Goal: Transaction & Acquisition: Purchase product/service

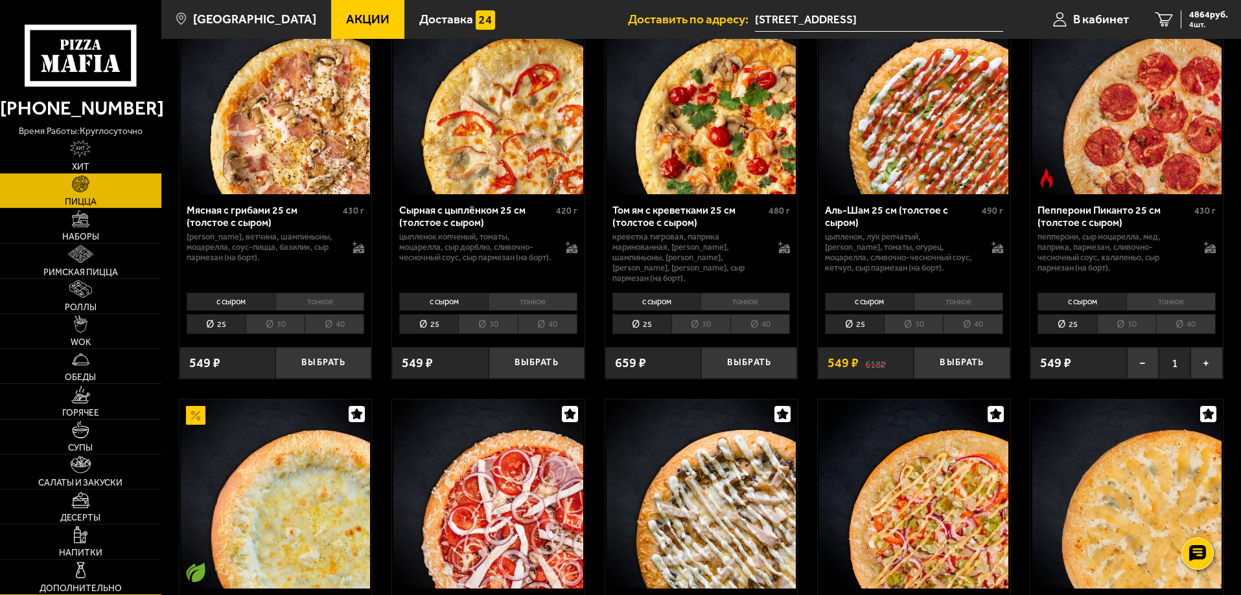
scroll to position [518, 0]
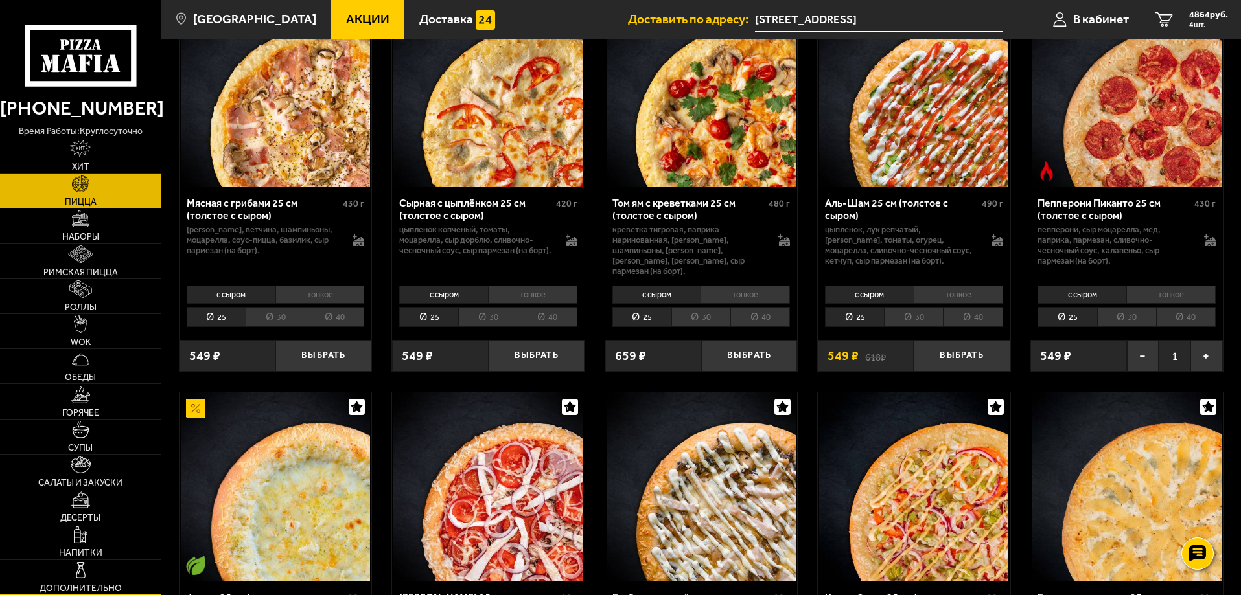
click at [92, 580] on link "Дополнительно" at bounding box center [80, 577] width 161 height 34
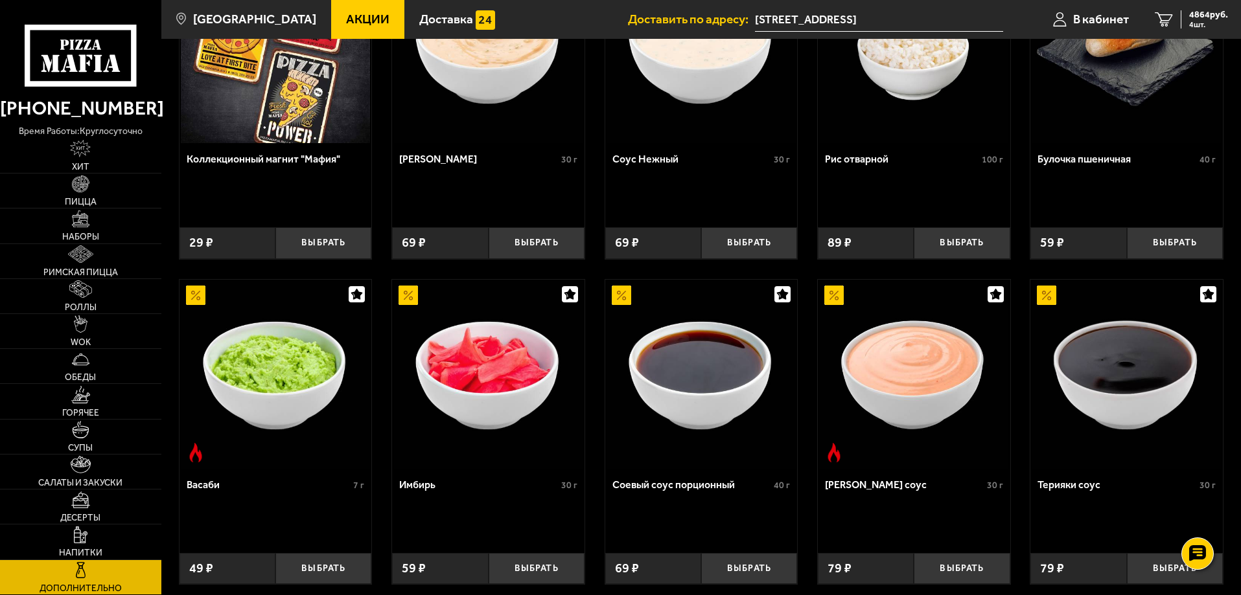
scroll to position [194, 0]
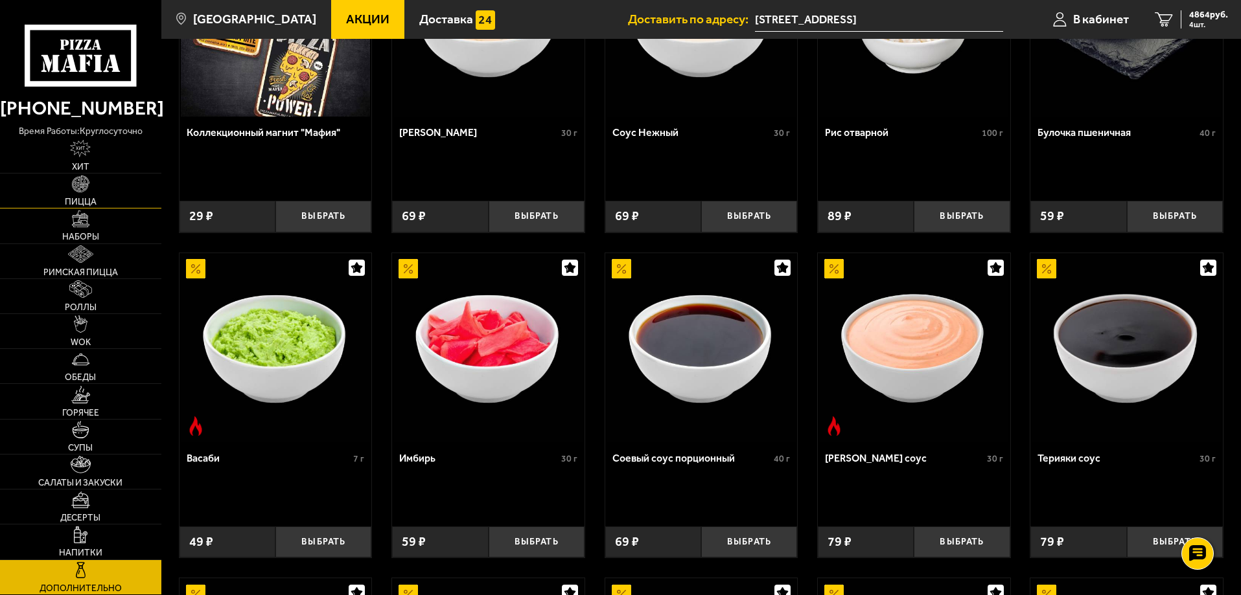
click at [98, 197] on link "Пицца" at bounding box center [80, 191] width 161 height 34
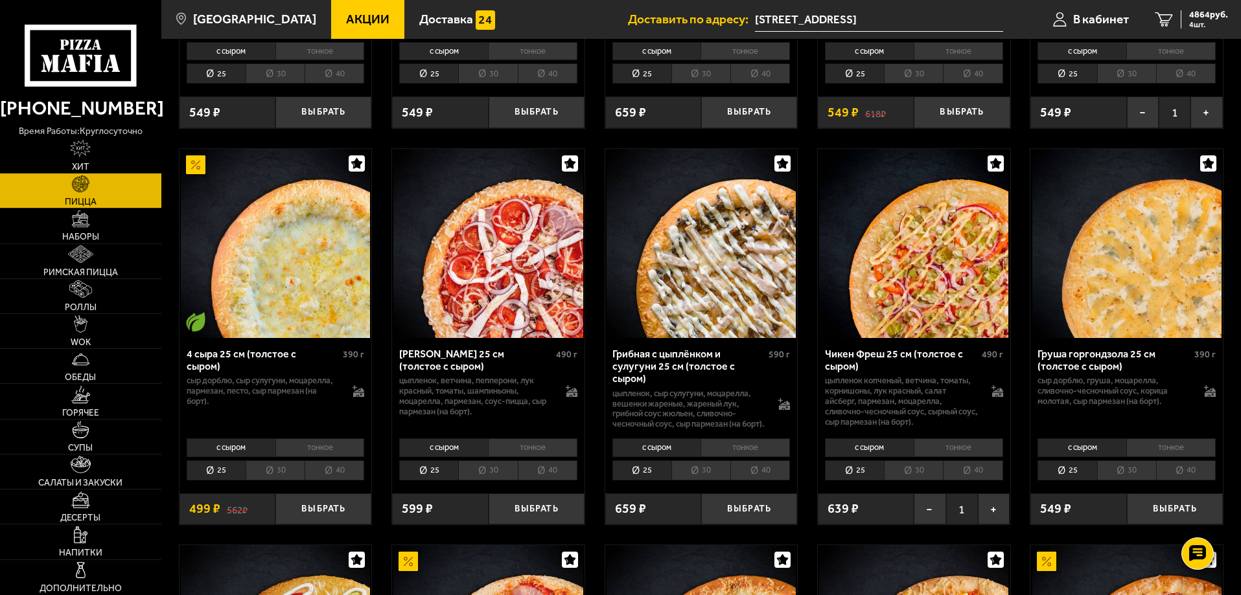
scroll to position [777, 0]
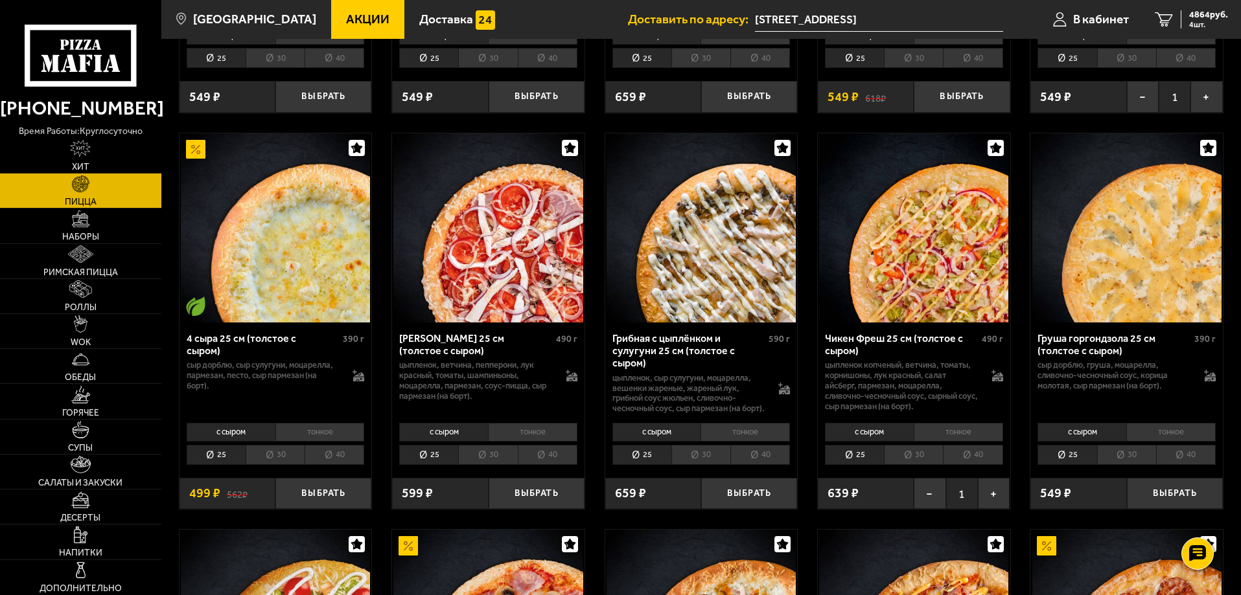
click at [325, 282] on img at bounding box center [275, 227] width 189 height 189
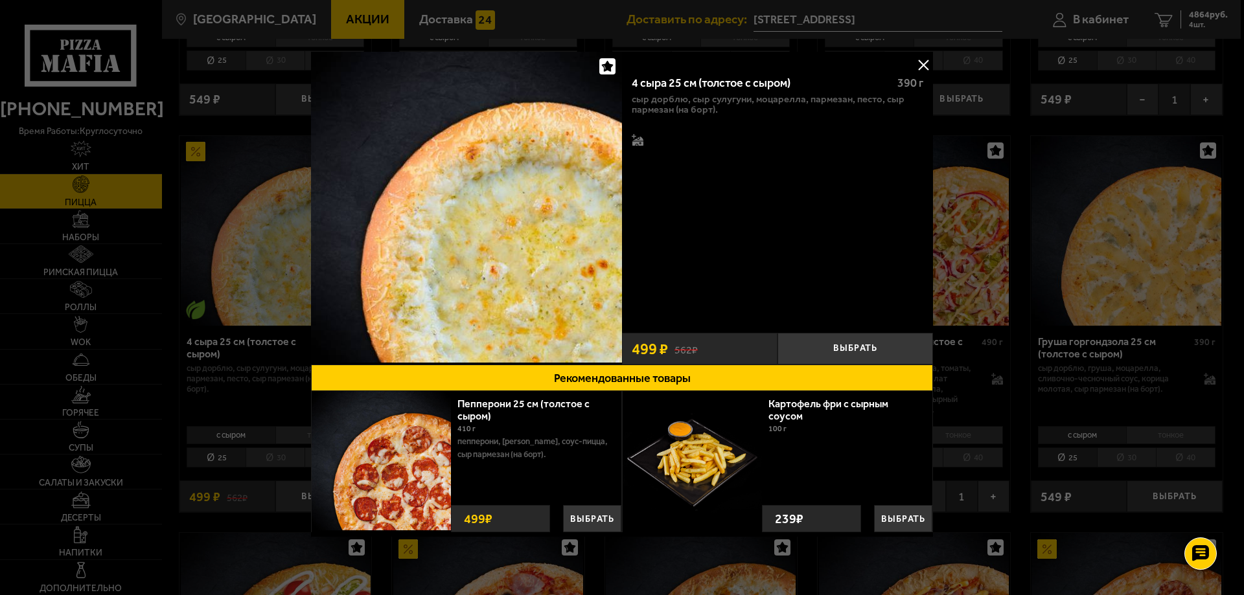
click at [922, 63] on button at bounding box center [922, 64] width 19 height 19
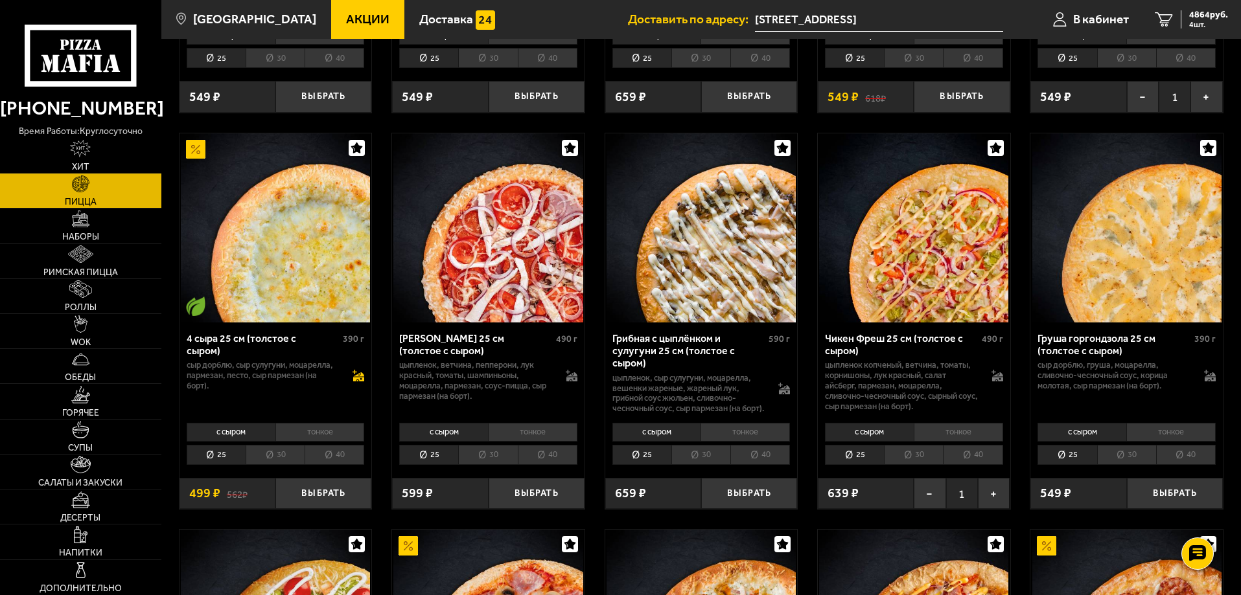
click at [361, 373] on icon at bounding box center [359, 377] width 11 height 9
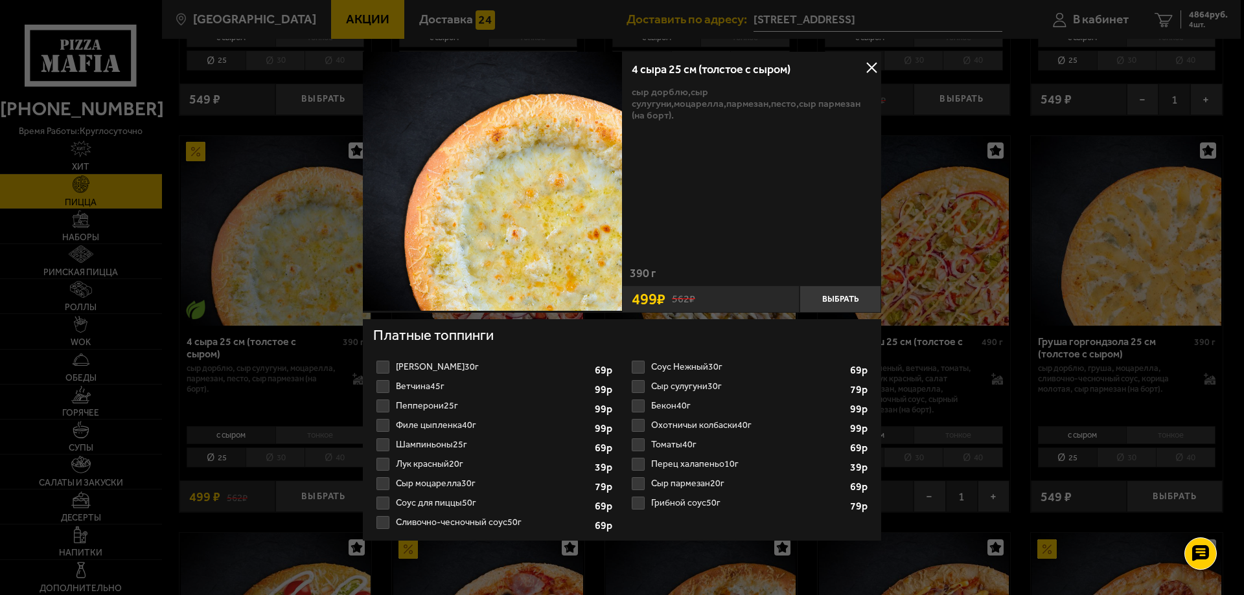
click at [699, 547] on div "4 сыра 25 см (толстое с сыром) сыр дорблю, сыр сулугуни, моцарелла, пармезан, п…" at bounding box center [622, 313] width 518 height 522
click at [873, 75] on button at bounding box center [871, 67] width 19 height 19
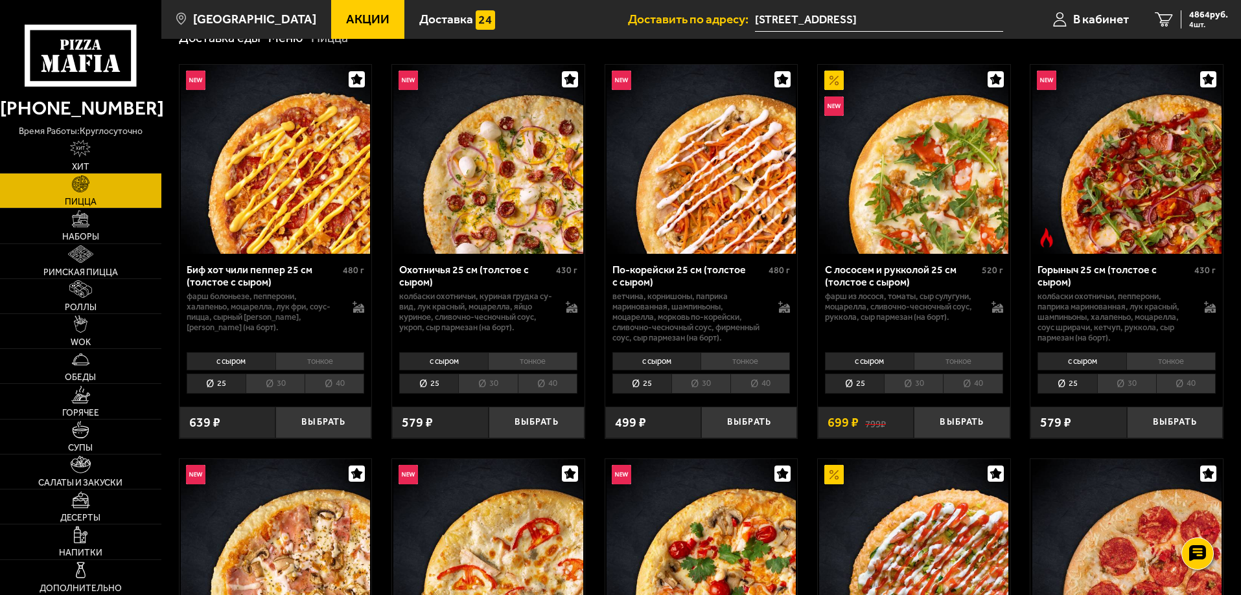
scroll to position [453, 0]
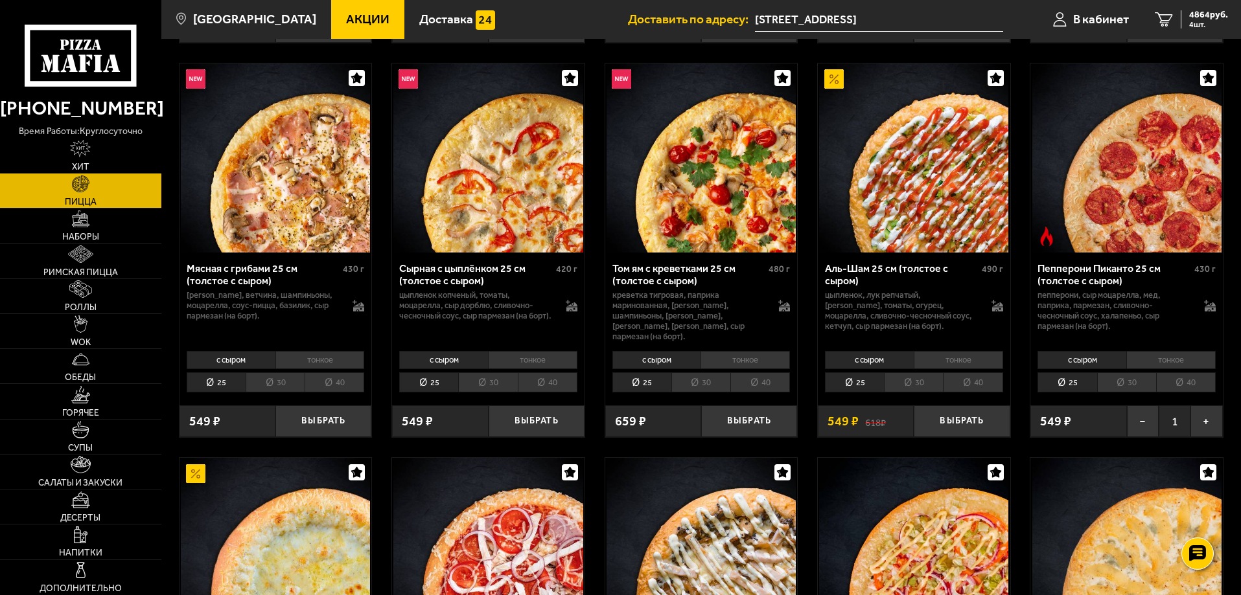
click at [774, 197] on img at bounding box center [700, 157] width 189 height 189
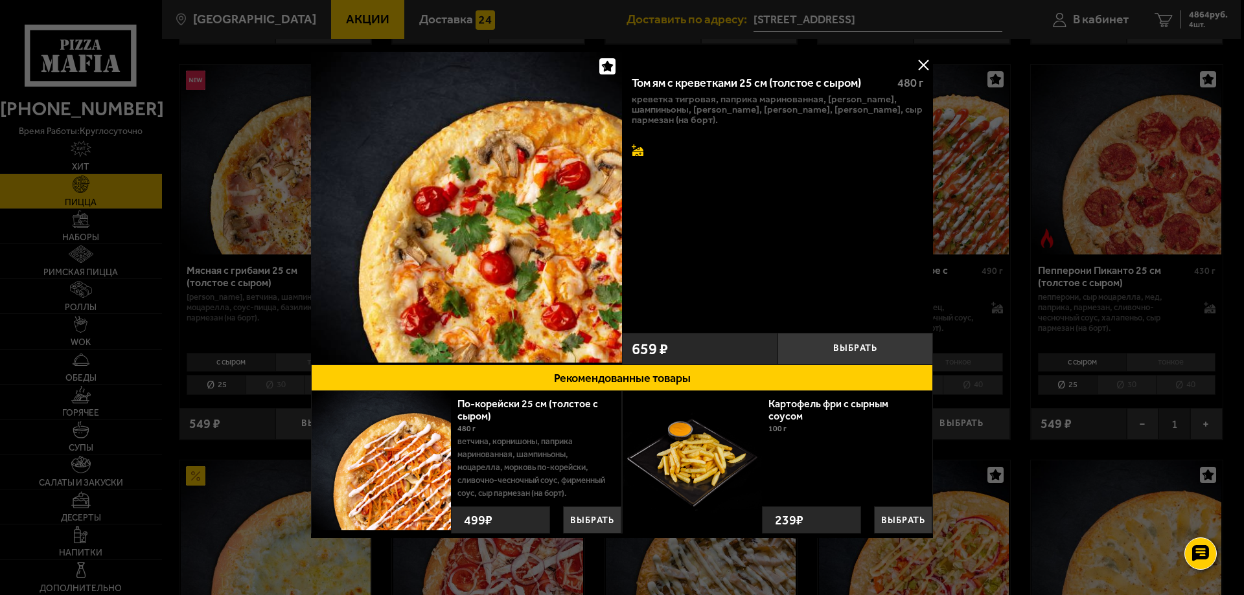
click at [636, 154] on icon at bounding box center [637, 154] width 11 height 5
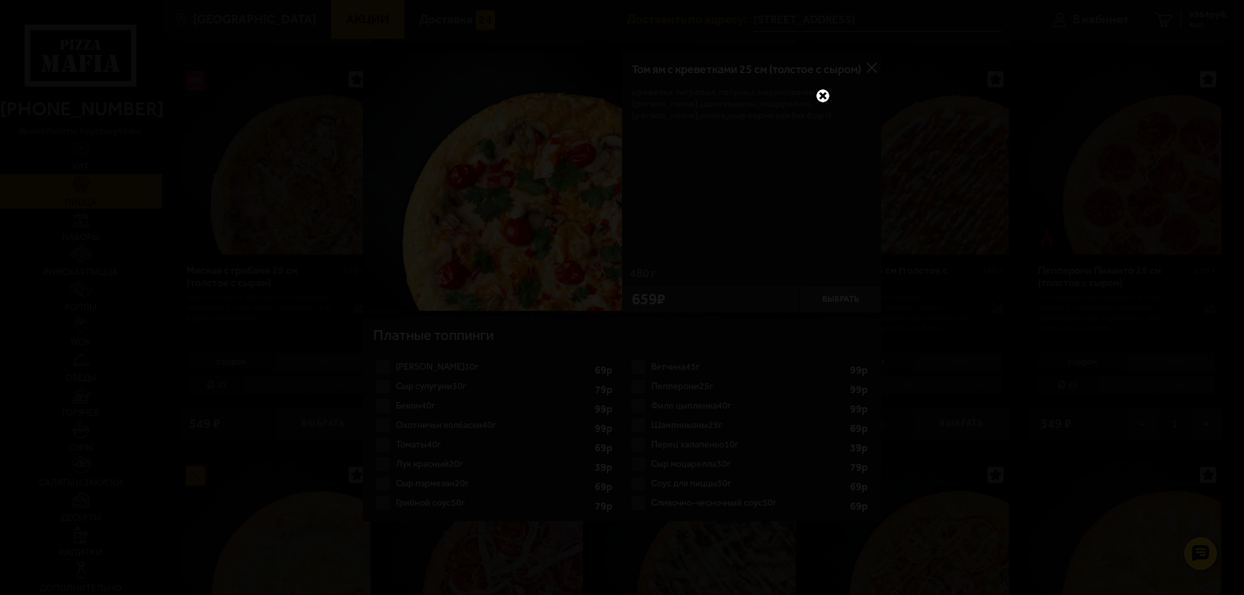
click at [823, 93] on link at bounding box center [822, 95] width 17 height 17
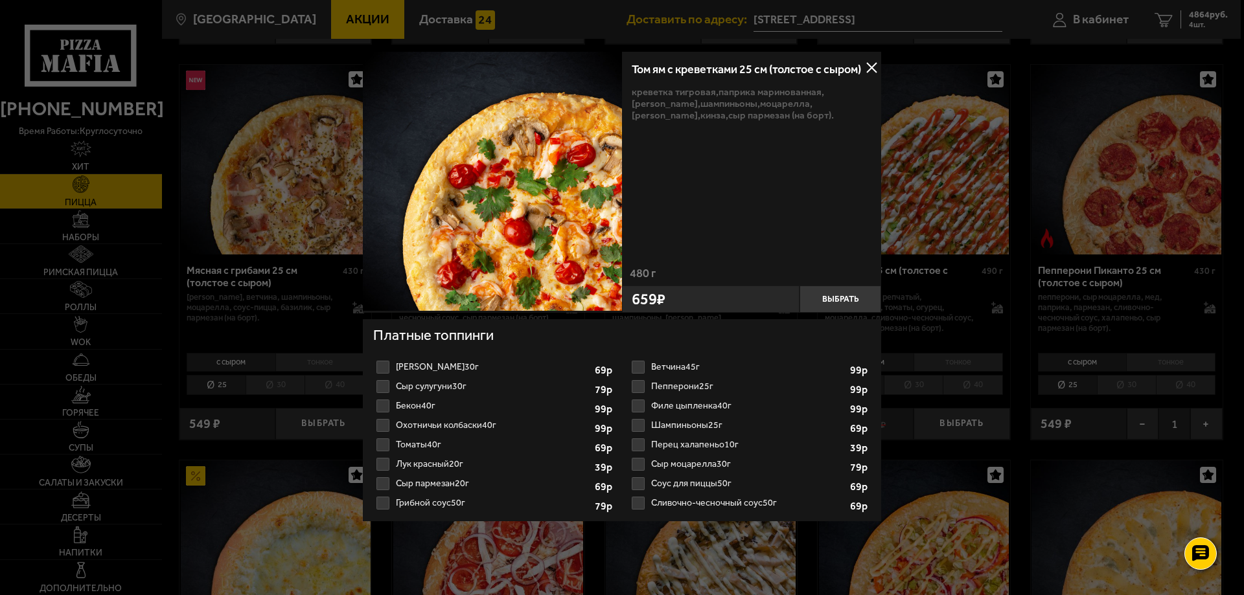
click at [872, 63] on button at bounding box center [871, 67] width 19 height 19
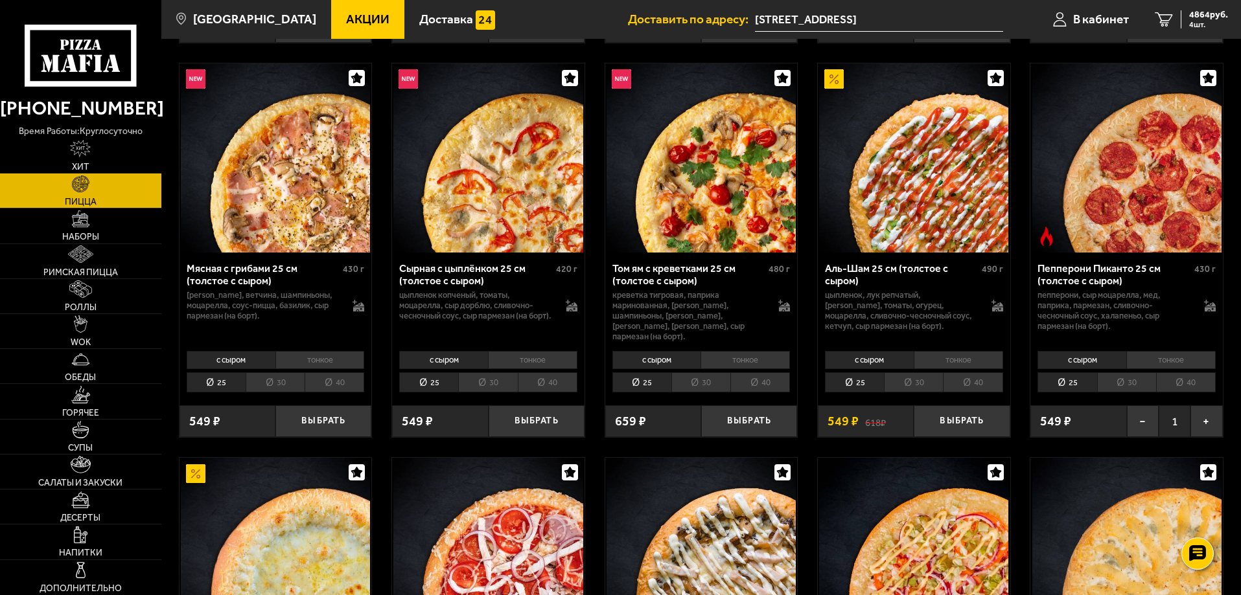
click at [1129, 373] on li "30" at bounding box center [1126, 383] width 59 height 20
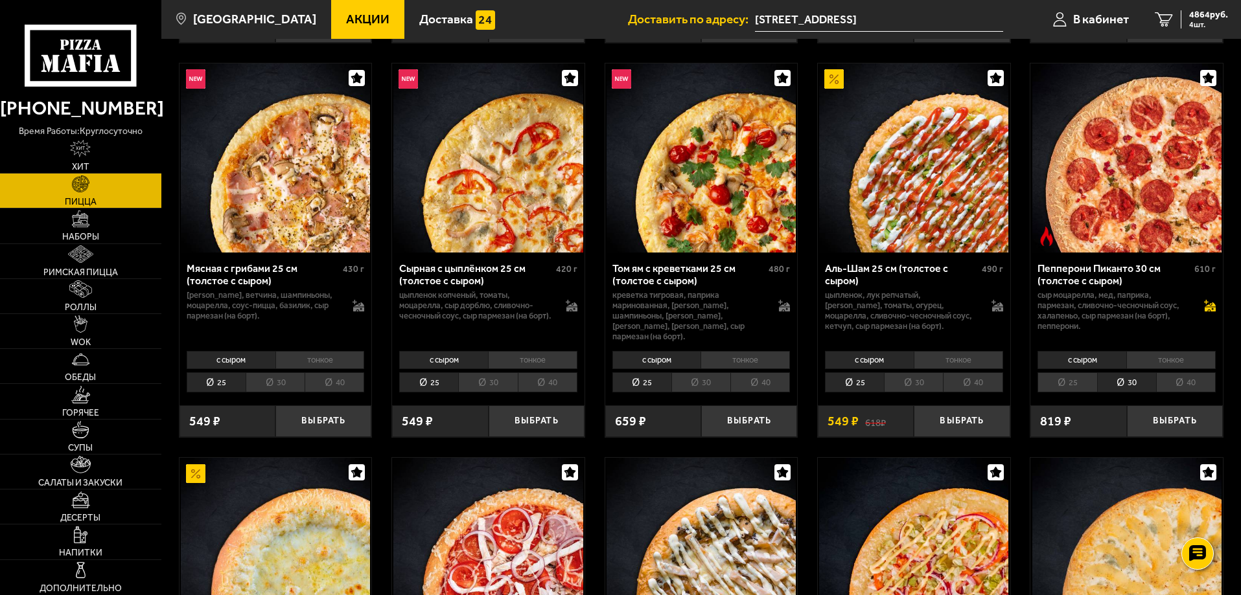
click at [1209, 308] on icon at bounding box center [1209, 307] width 11 height 9
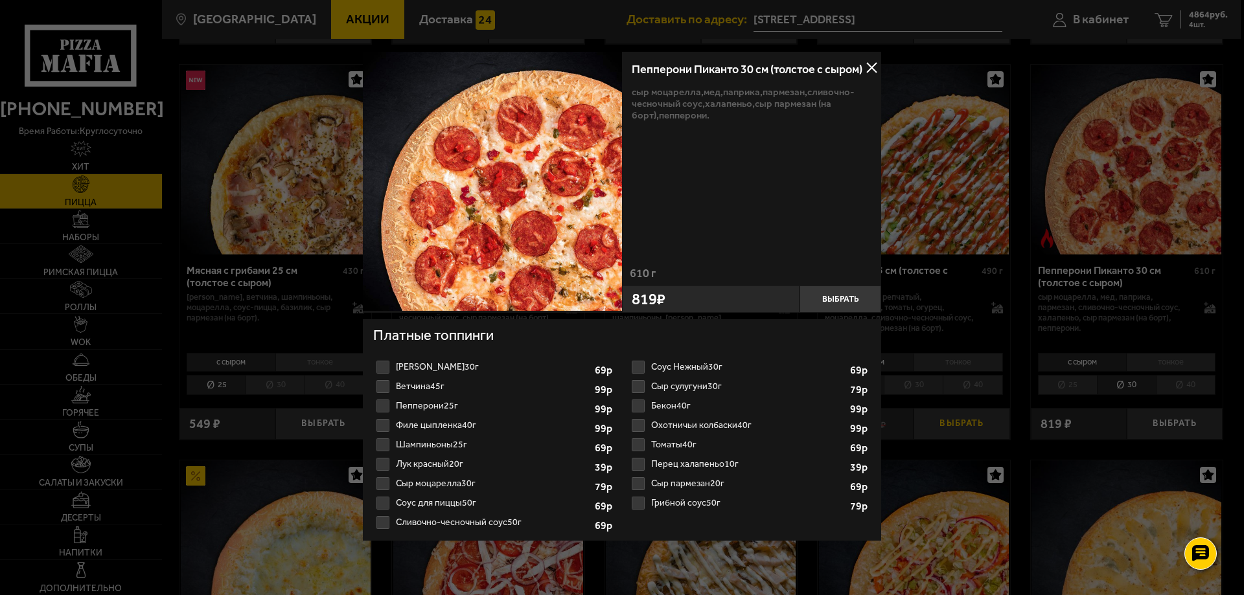
click at [950, 409] on div at bounding box center [622, 297] width 1244 height 595
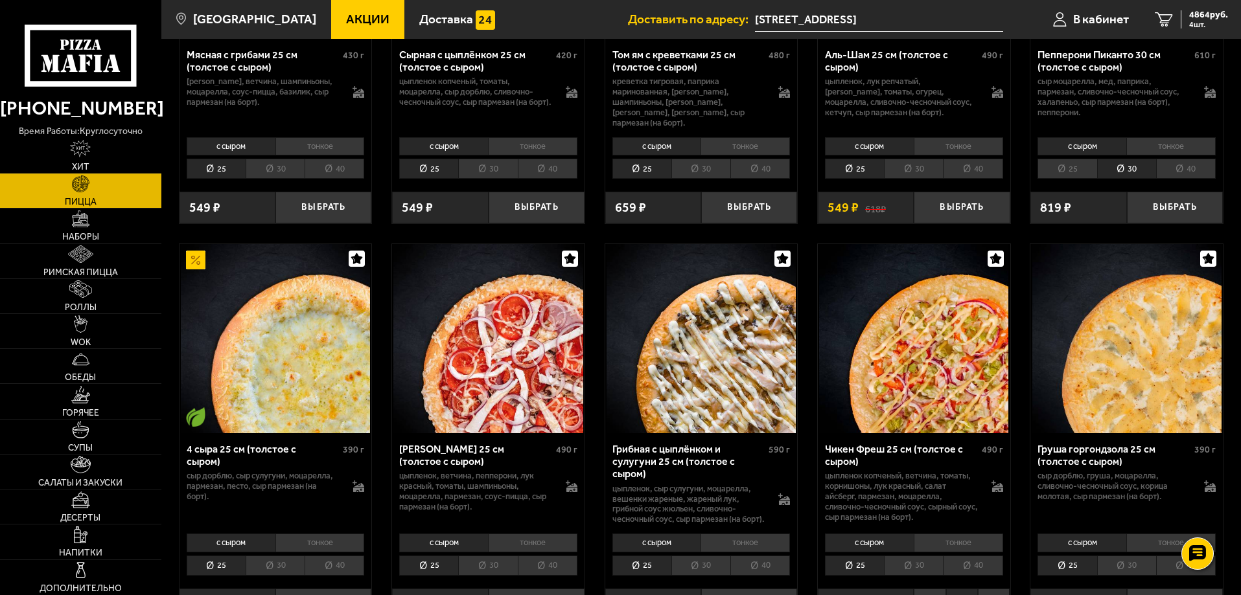
scroll to position [712, 0]
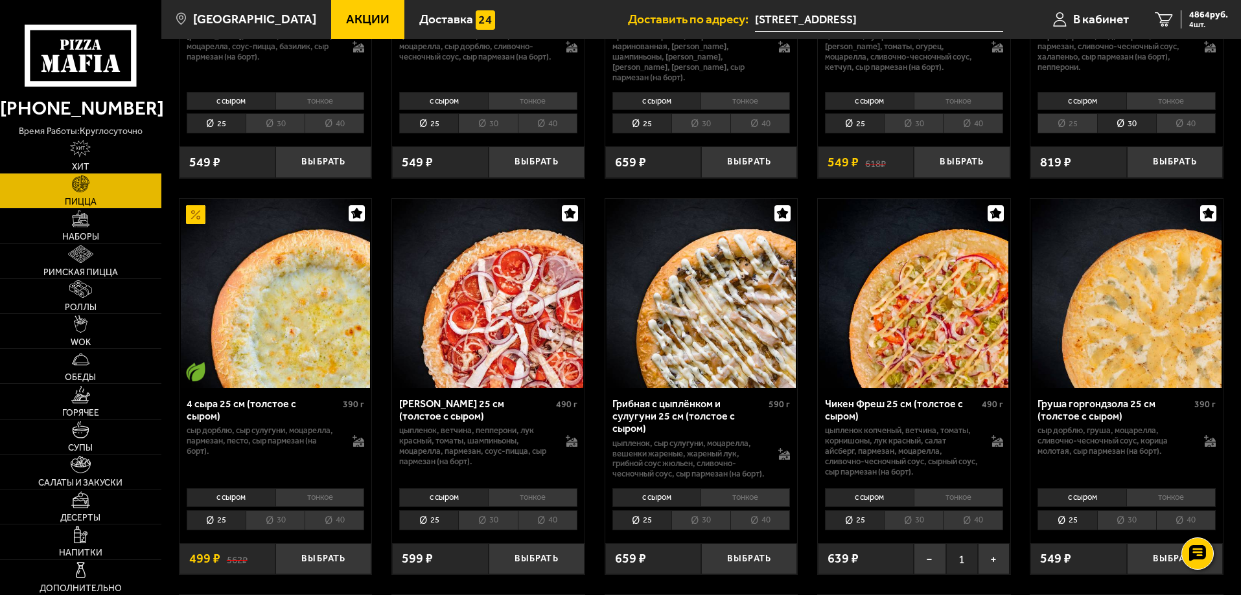
click at [702, 345] on img at bounding box center [700, 293] width 189 height 189
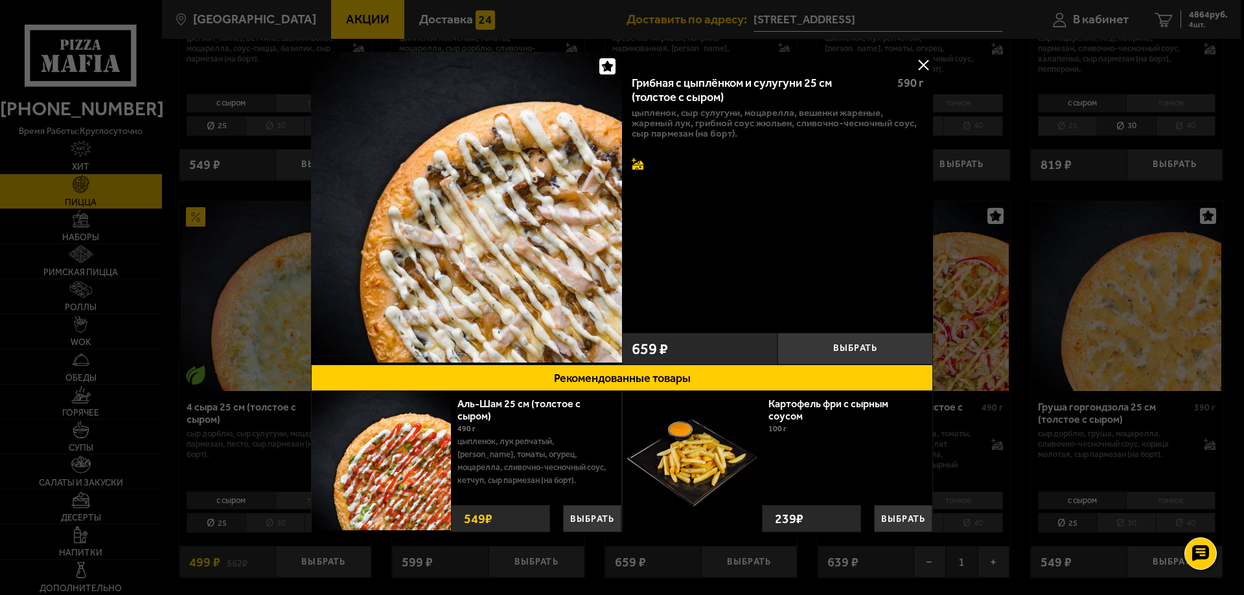
click at [634, 166] on icon at bounding box center [637, 168] width 11 height 5
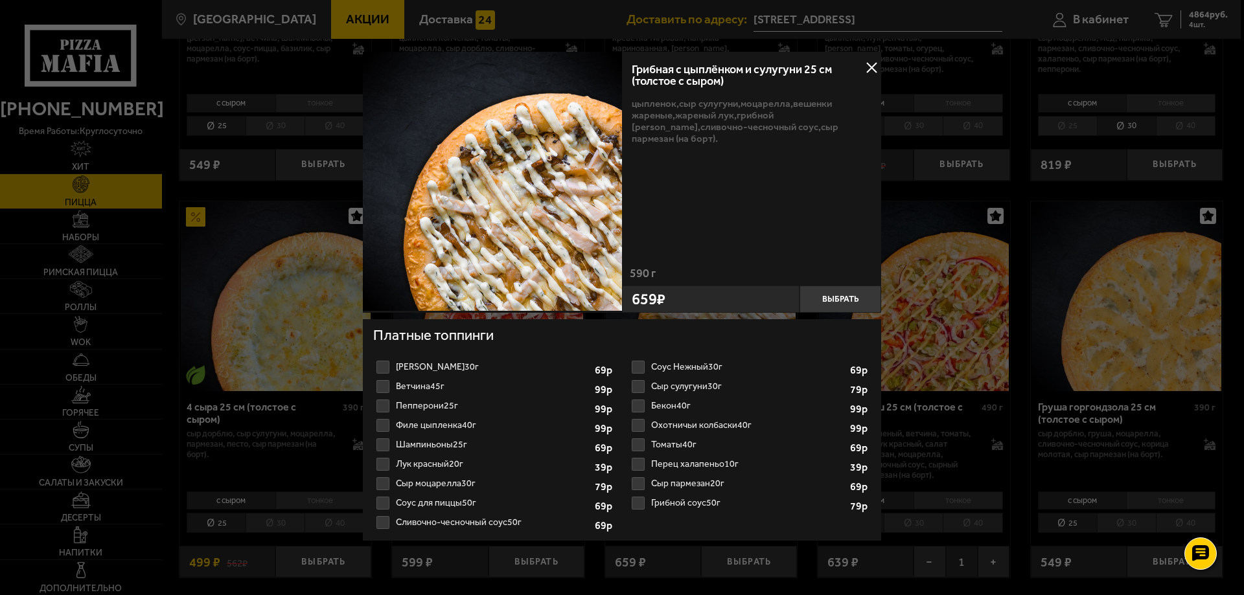
click at [872, 73] on button at bounding box center [871, 67] width 19 height 19
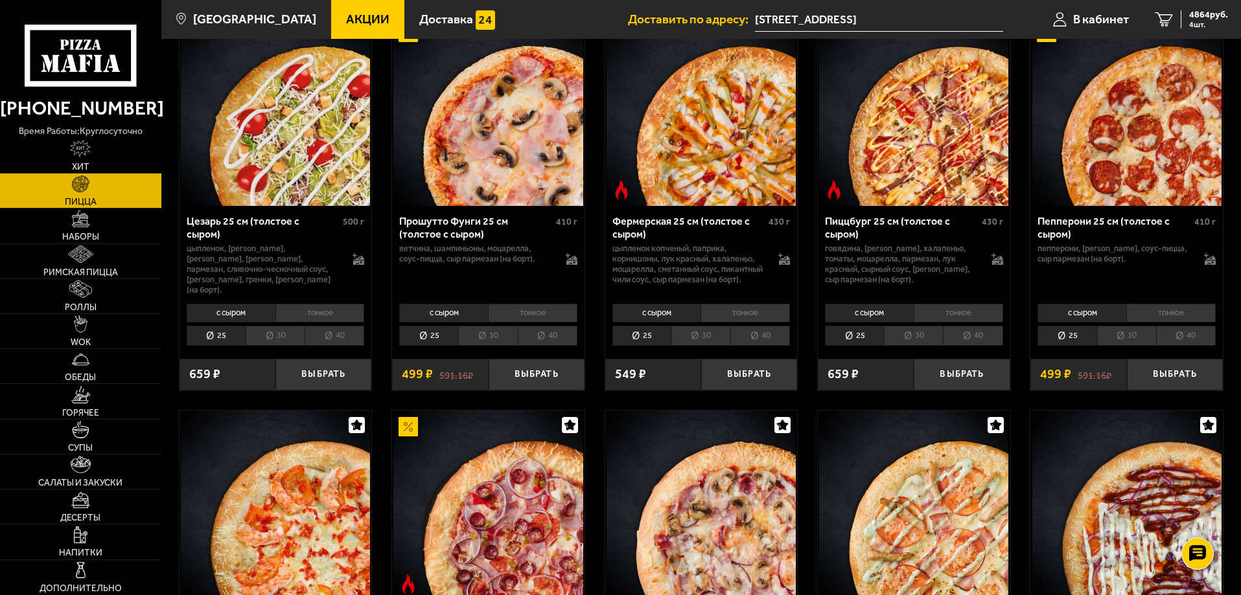
scroll to position [1295, 0]
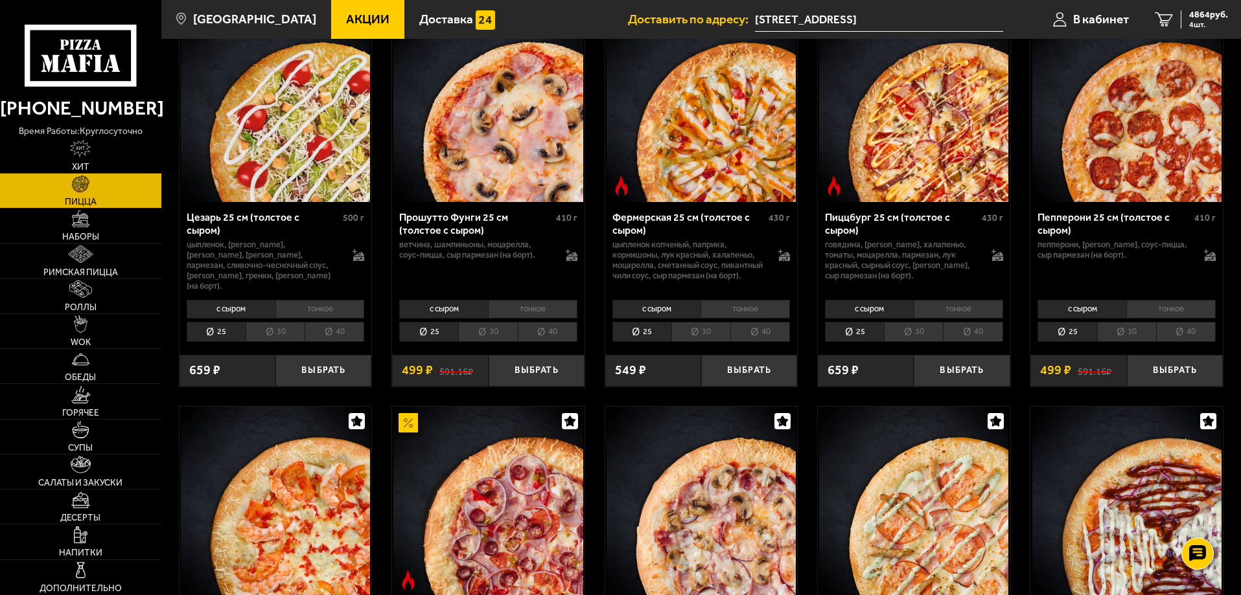
click at [1108, 170] on img at bounding box center [1126, 106] width 189 height 189
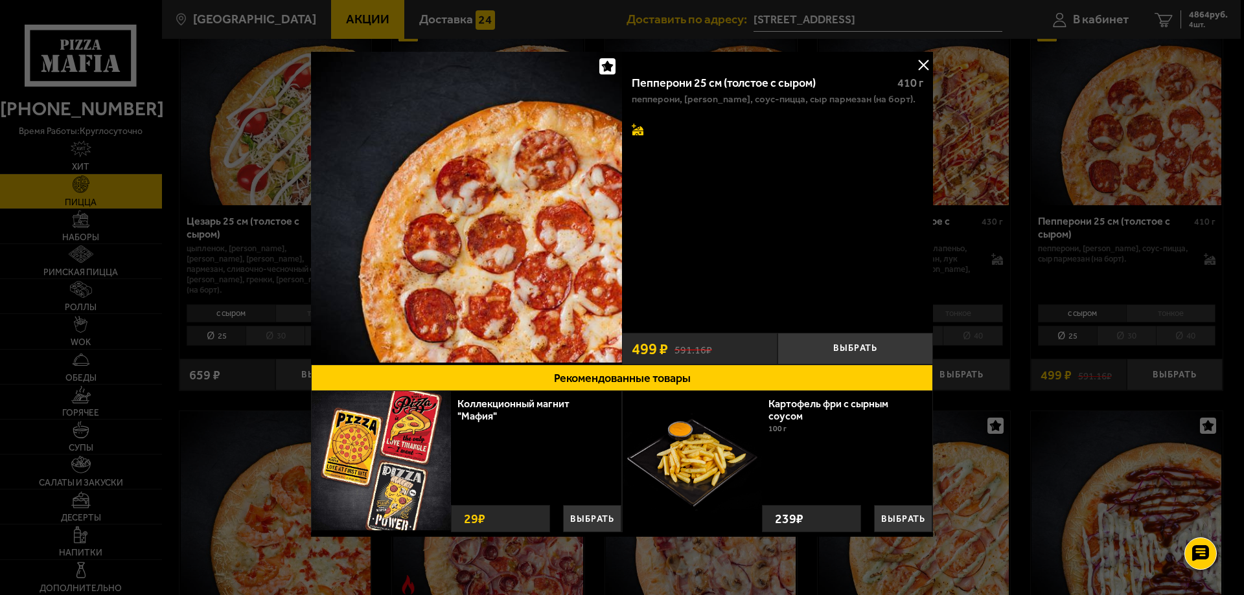
click at [636, 129] on icon at bounding box center [638, 130] width 12 height 12
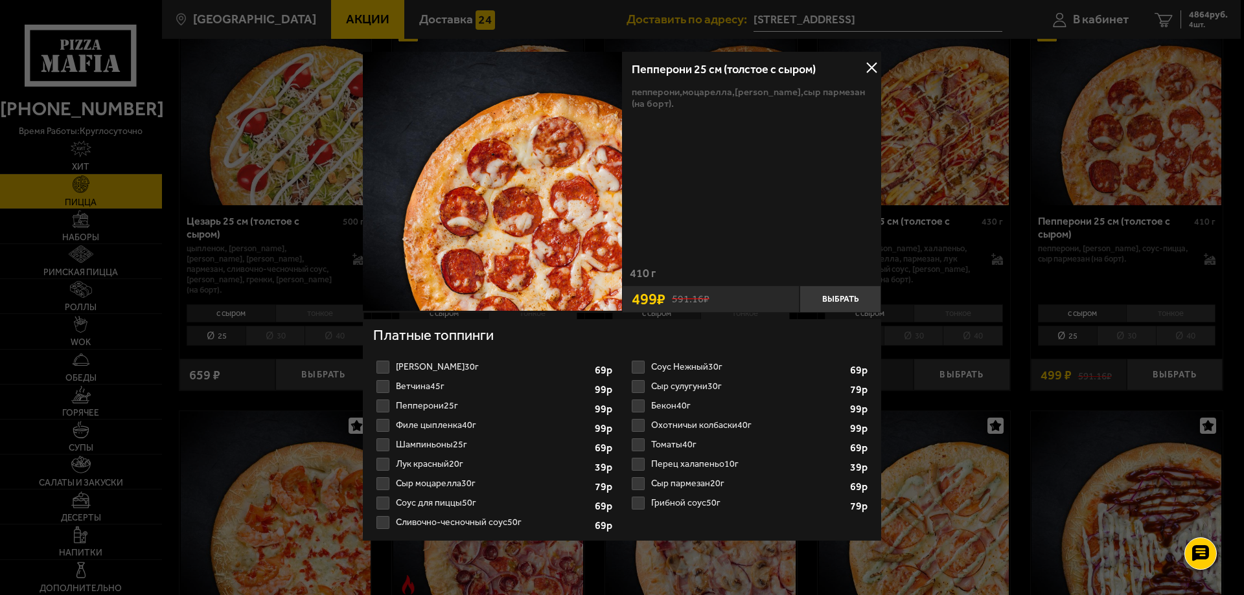
click at [729, 232] on div "Пепперони 25 см (толстое с сыром) пепперони, моцарелла, соус-пицца, сыр пармеза…" at bounding box center [751, 160] width 259 height 216
click at [875, 65] on button at bounding box center [871, 67] width 19 height 19
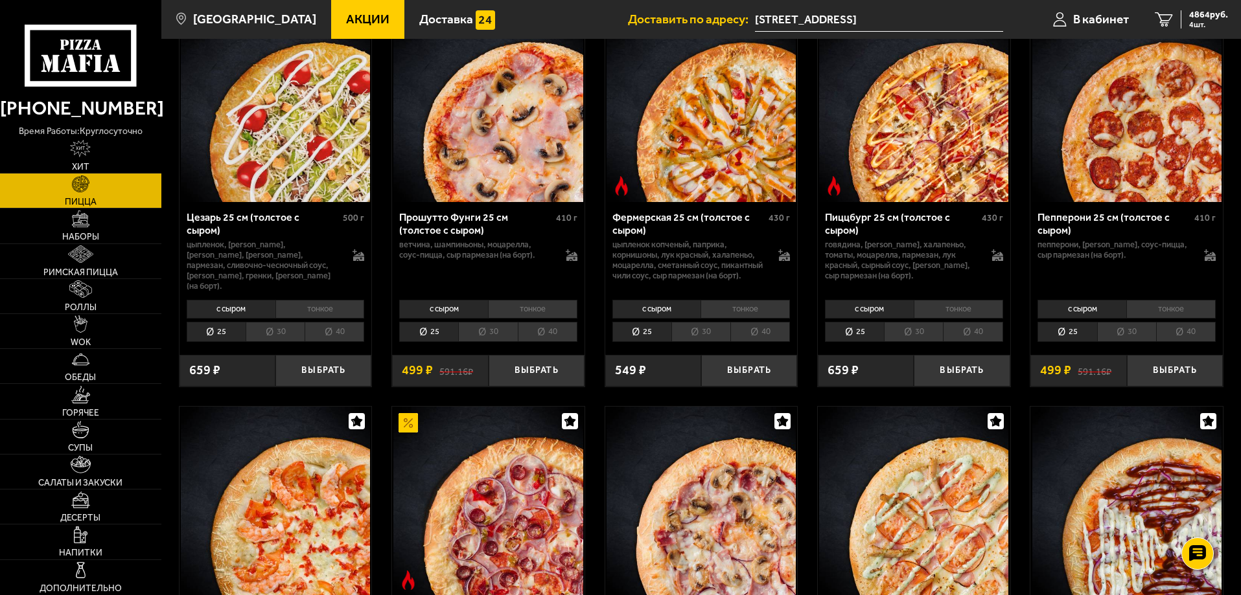
click at [1149, 334] on li "30" at bounding box center [1126, 332] width 59 height 20
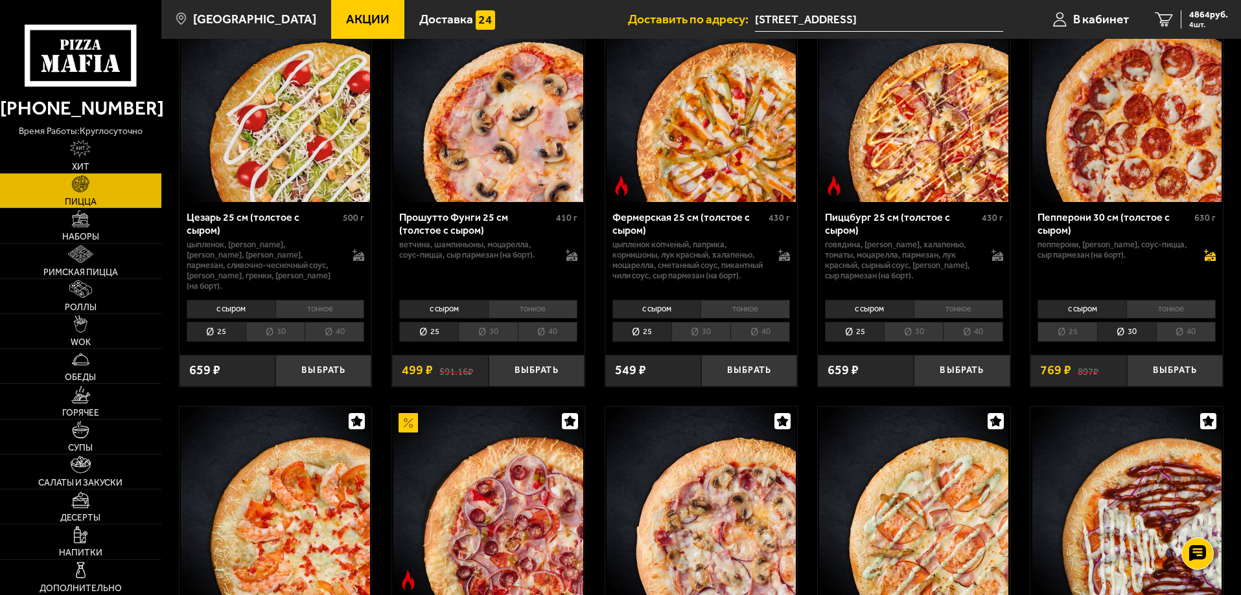
click at [1206, 254] on icon at bounding box center [1208, 254] width 9 height 10
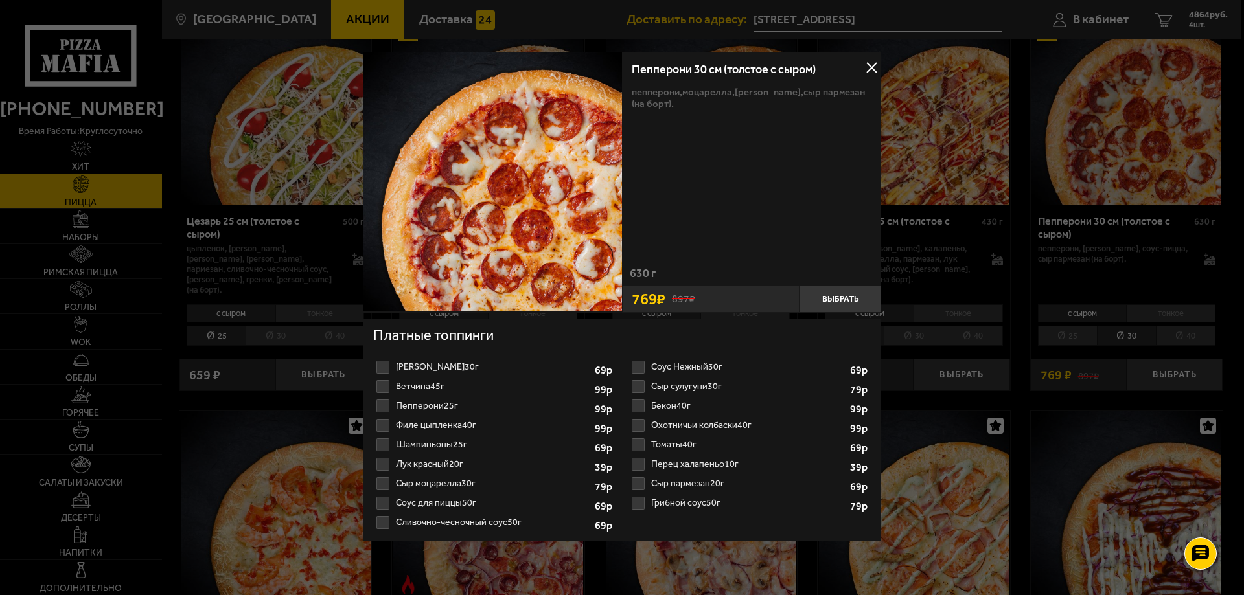
click at [831, 360] on label "Соус Нежный 30г 1 2 3 4 5 6 7 8" at bounding box center [749, 367] width 242 height 19
click at [0, 0] on input "Соус Нежный 30г 1 2 3 4 5 6 7 8" at bounding box center [0, 0] width 0 height 0
click at [814, 366] on select "1 2 3 4 5 6 7 8" at bounding box center [822, 369] width 35 height 16
select select "2"
click at [805, 361] on select "1 2 3 4 5 6 7 8" at bounding box center [822, 369] width 35 height 16
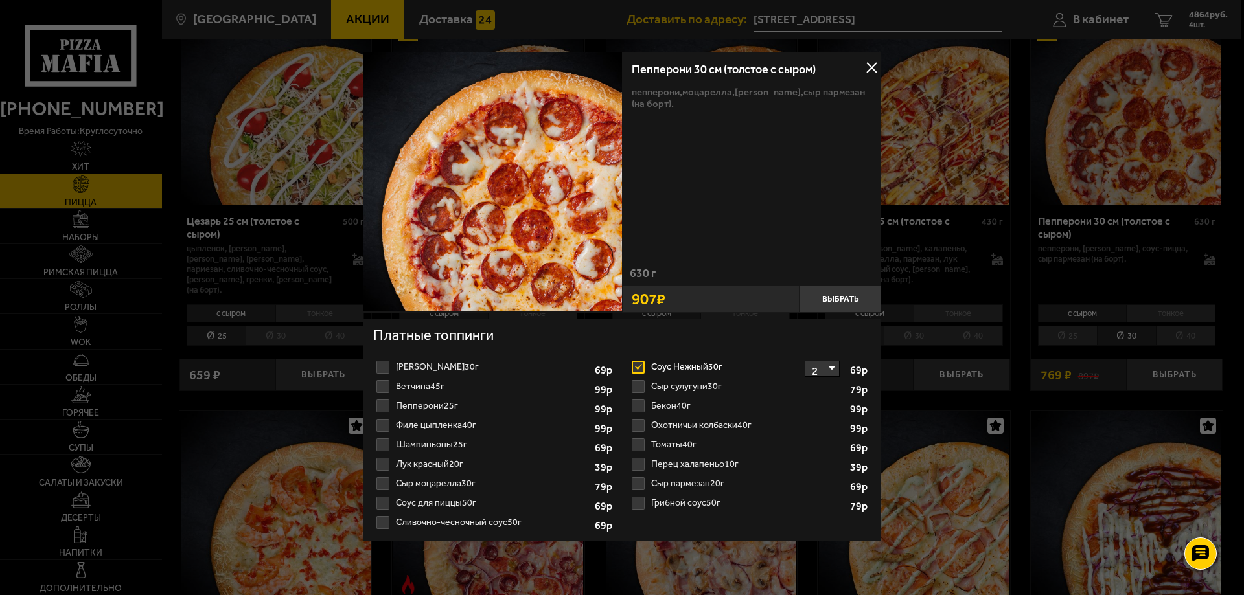
click at [821, 367] on select "1 2 3 4 5 6 7 8" at bounding box center [822, 369] width 35 height 16
drag, startPoint x: 820, startPoint y: 373, endPoint x: 809, endPoint y: 369, distance: 11.5
click at [820, 373] on select "1 2 3 4 5 6 7 8" at bounding box center [822, 369] width 35 height 16
click at [645, 362] on label "Соус Нежный 30г 1 2 3 4 5 6 7 8" at bounding box center [749, 367] width 242 height 19
click at [0, 0] on input "Соус Нежный 30г 1 2 3 4 5 6 7 8" at bounding box center [0, 0] width 0 height 0
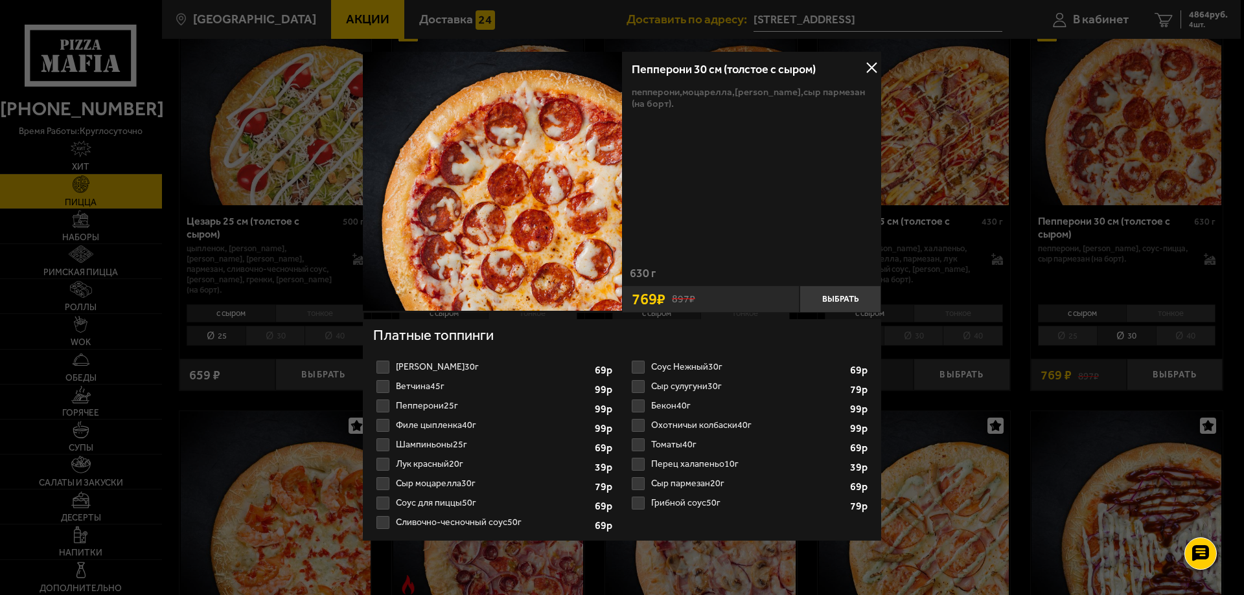
click at [869, 65] on button at bounding box center [871, 67] width 19 height 19
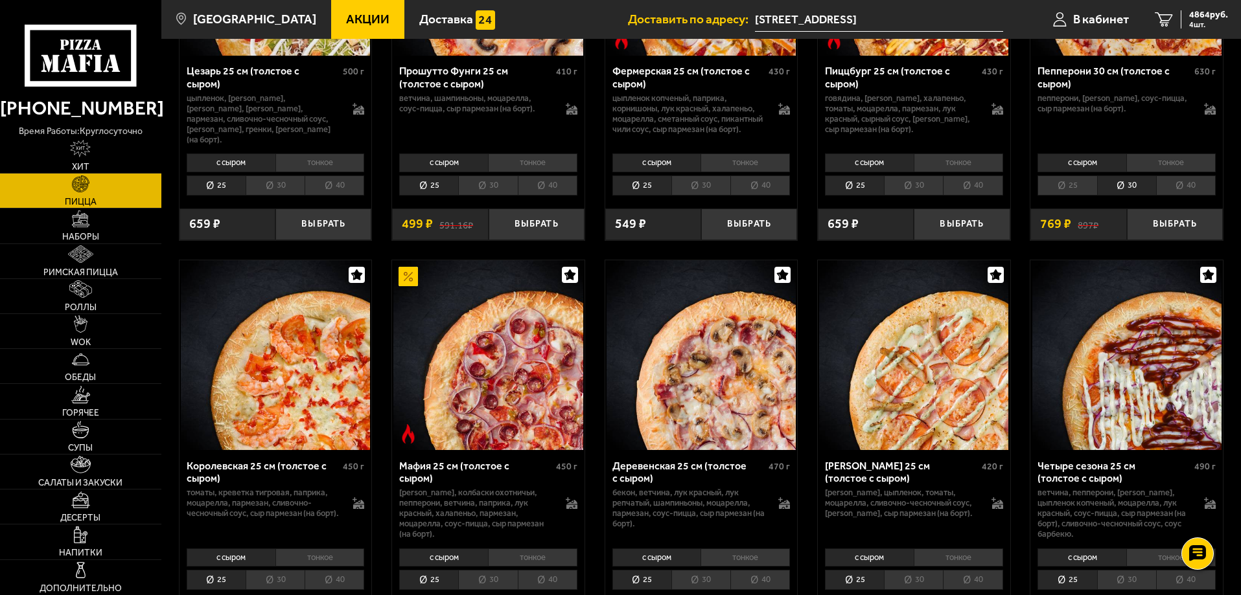
scroll to position [1554, 0]
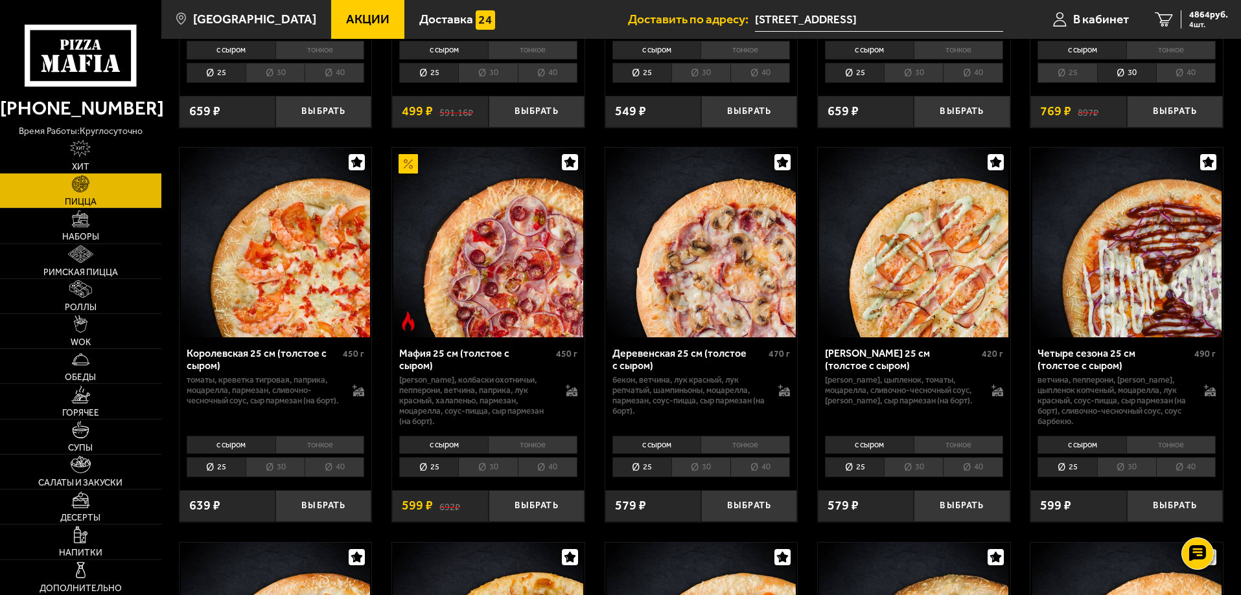
click at [1145, 468] on li "30" at bounding box center [1126, 467] width 59 height 20
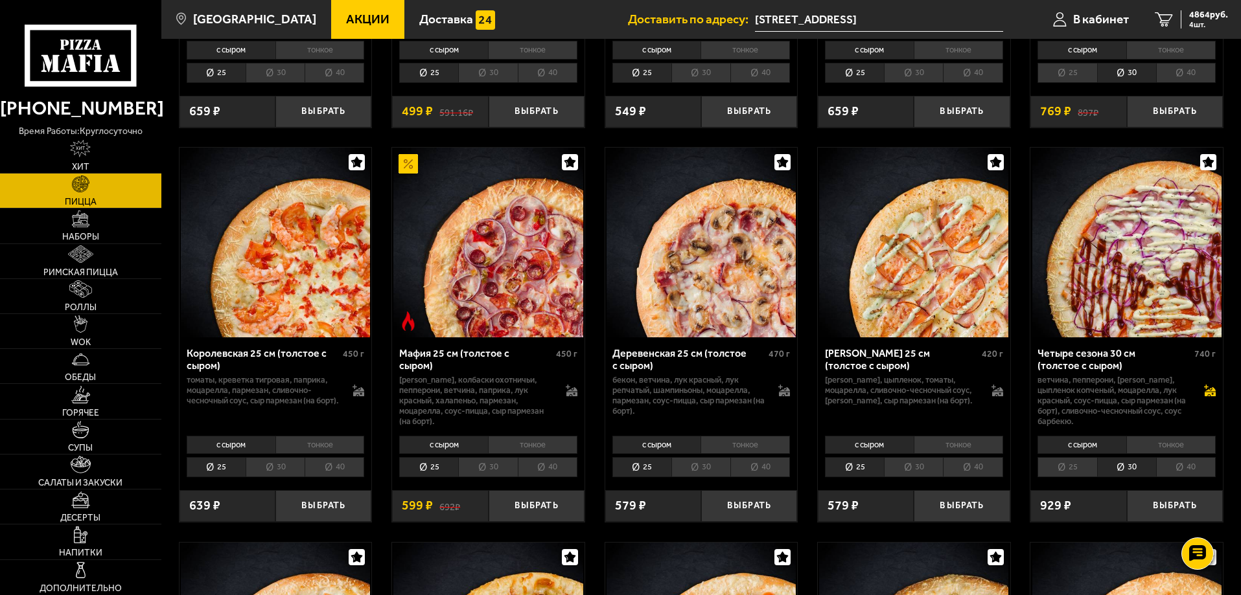
click at [1207, 396] on icon at bounding box center [1209, 394] width 11 height 5
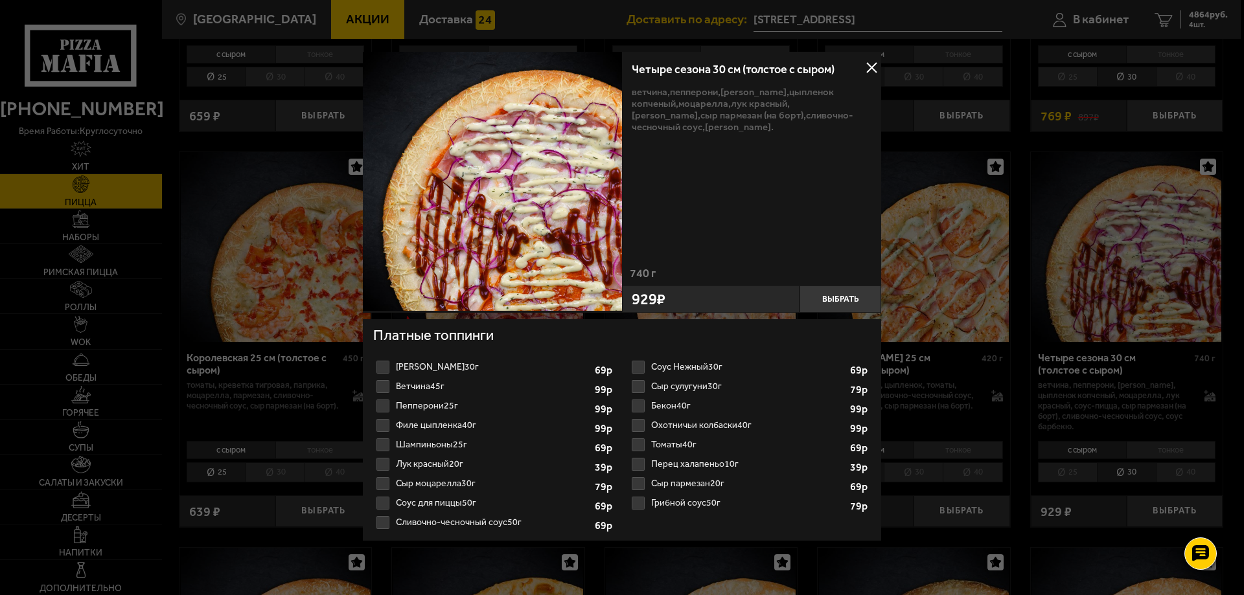
click at [1002, 406] on div at bounding box center [622, 297] width 1244 height 595
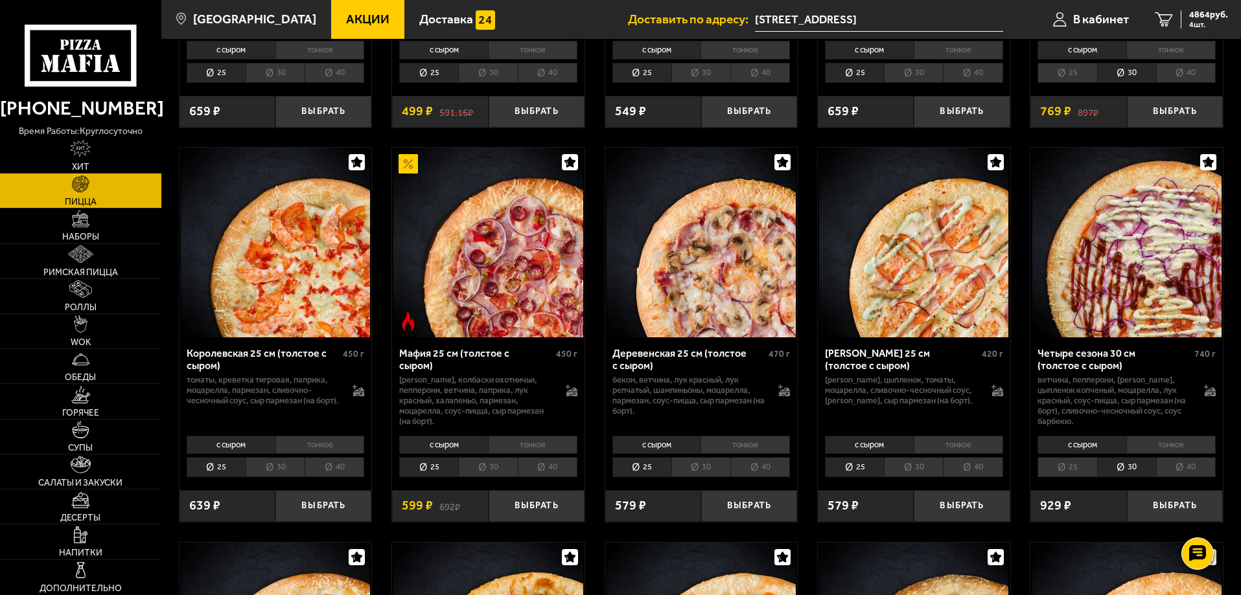
click at [1076, 473] on li "25" at bounding box center [1066, 467] width 59 height 20
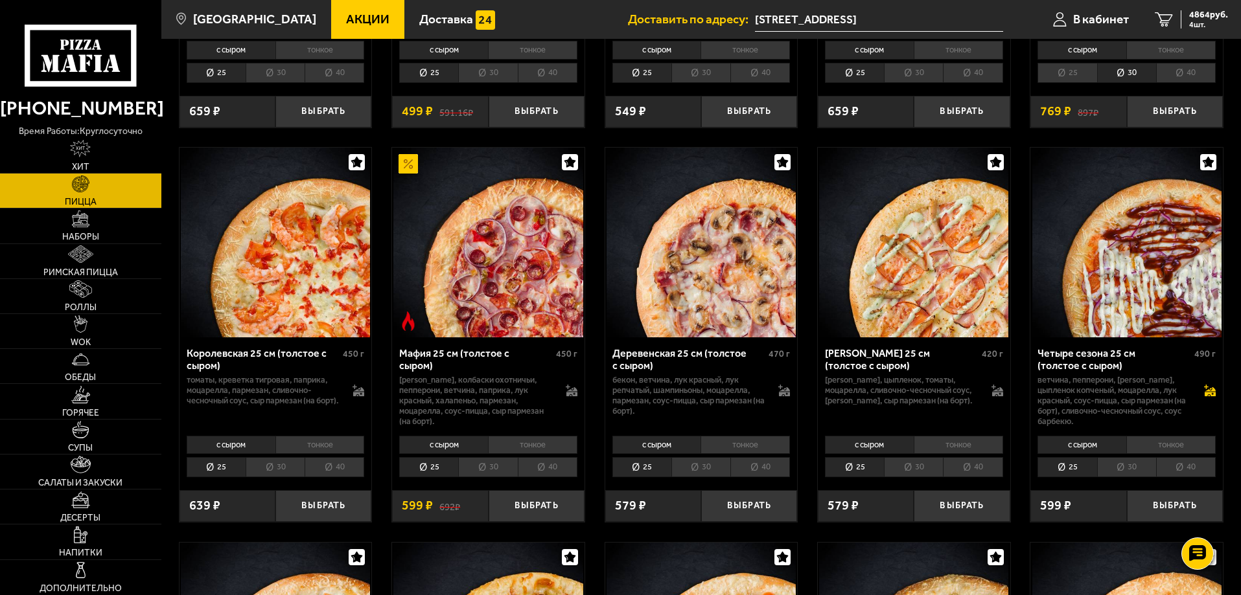
click at [1204, 400] on div "ветчина, пепперони, [PERSON_NAME], цыпленок копченый, моцарелла, лук красный, с…" at bounding box center [1126, 401] width 178 height 52
click at [1206, 396] on icon at bounding box center [1209, 394] width 11 height 5
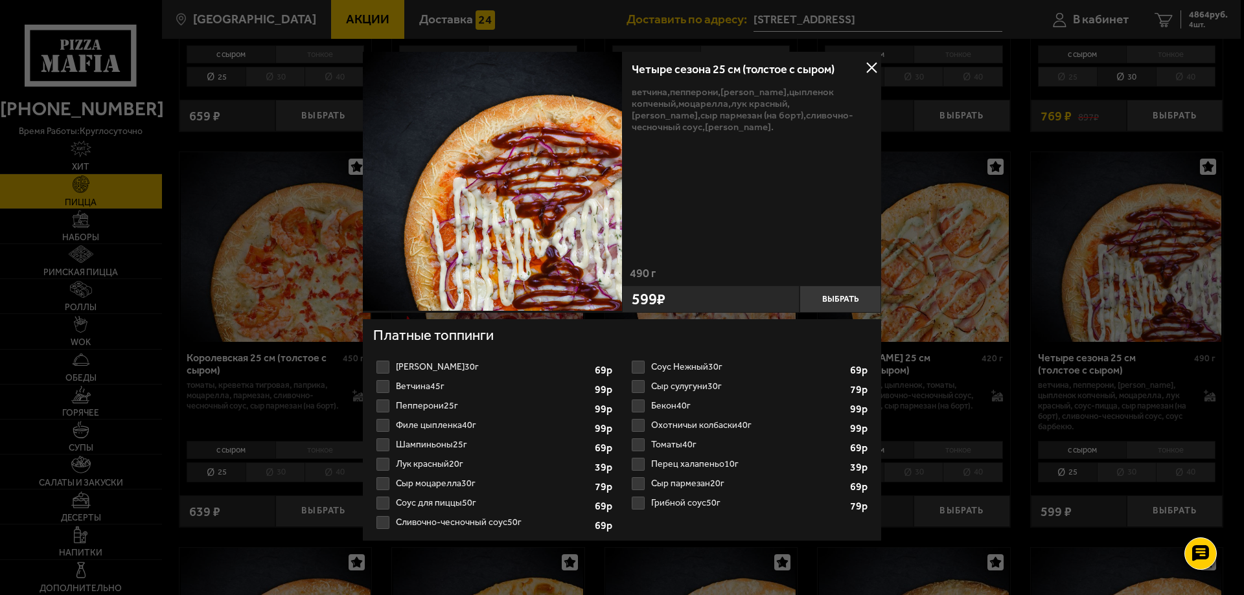
click at [1103, 351] on div at bounding box center [622, 297] width 1244 height 595
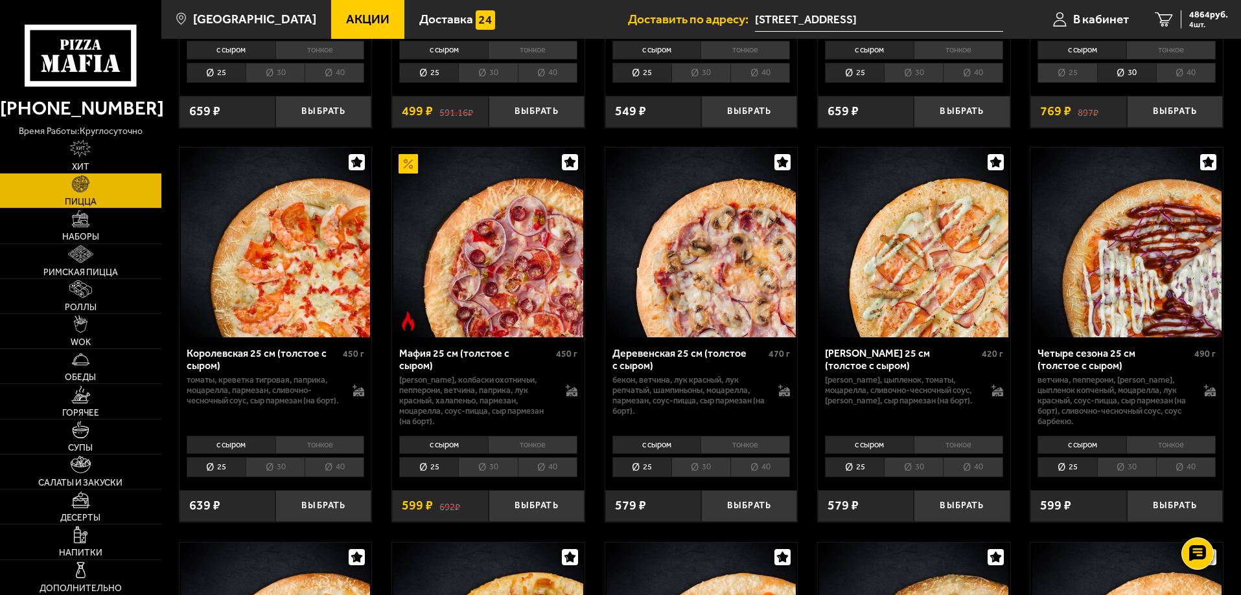
click at [1143, 466] on li "30" at bounding box center [1126, 467] width 59 height 20
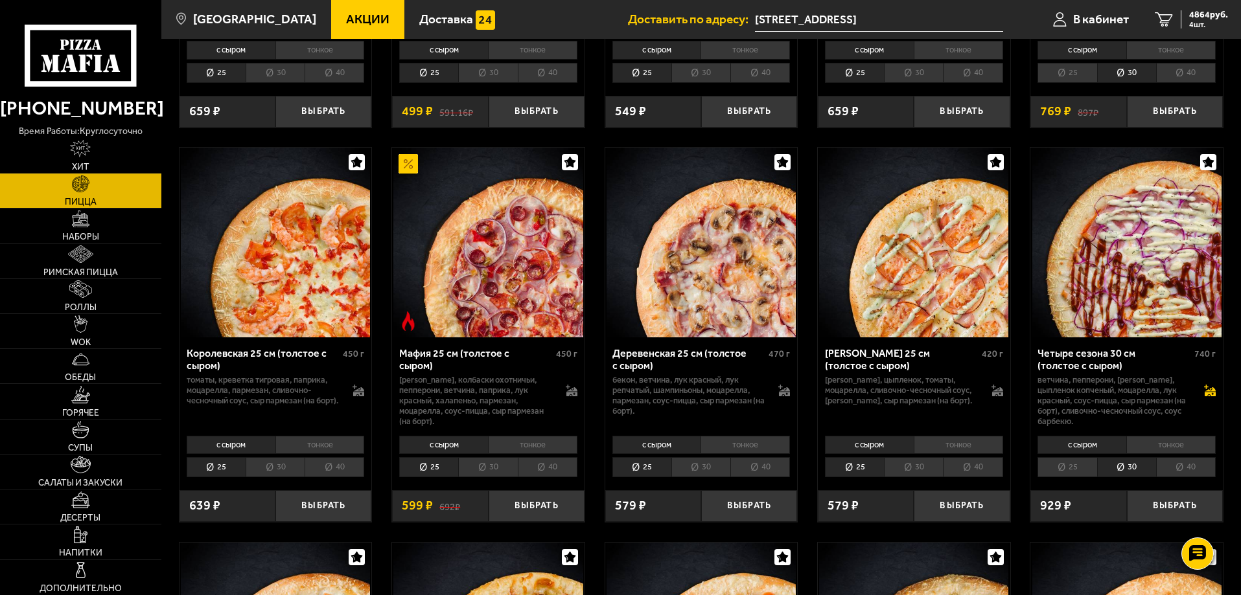
click at [1208, 393] on icon at bounding box center [1210, 391] width 12 height 12
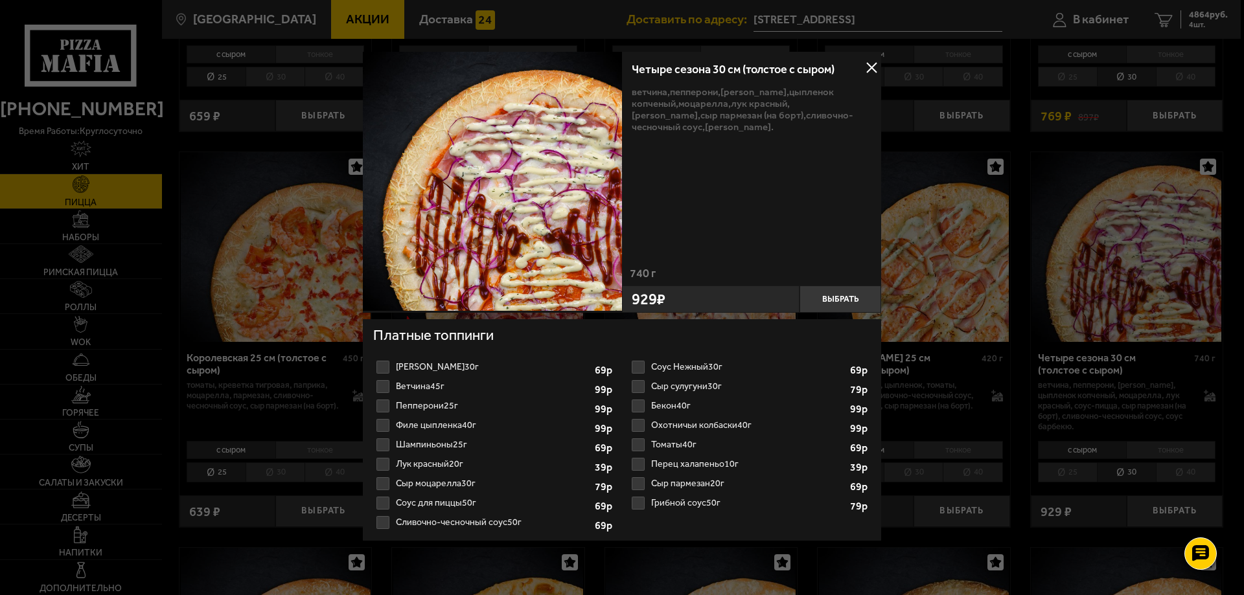
click at [1118, 338] on div at bounding box center [622, 297] width 1244 height 595
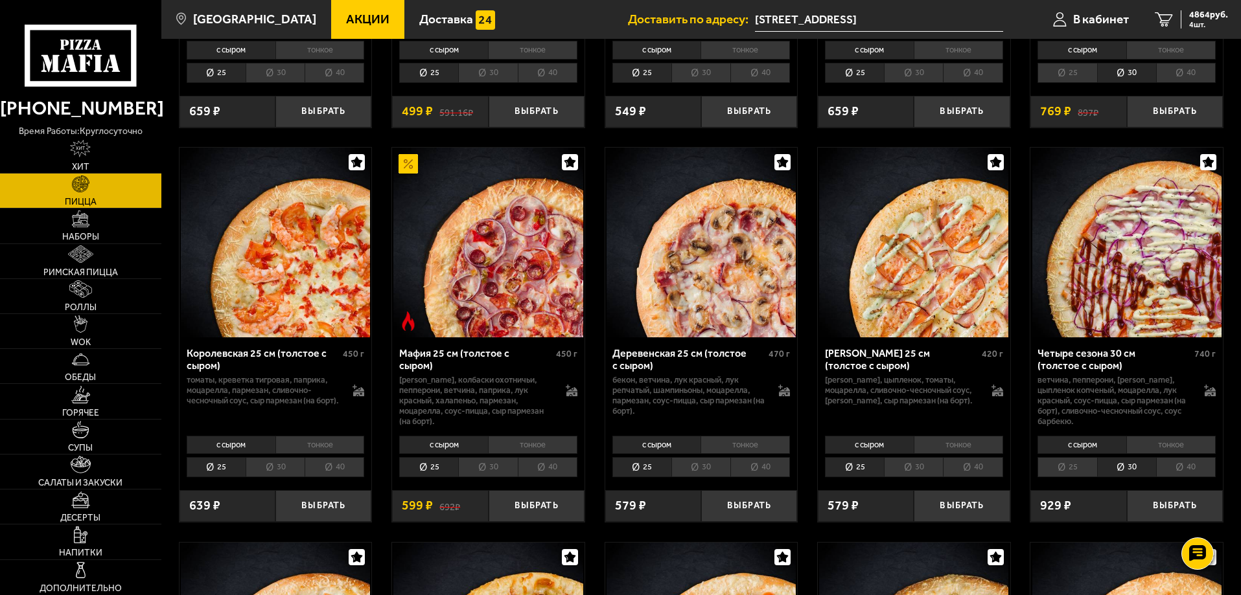
click at [1201, 474] on li "40" at bounding box center [1186, 467] width 60 height 20
click at [1208, 396] on icon at bounding box center [1210, 391] width 12 height 12
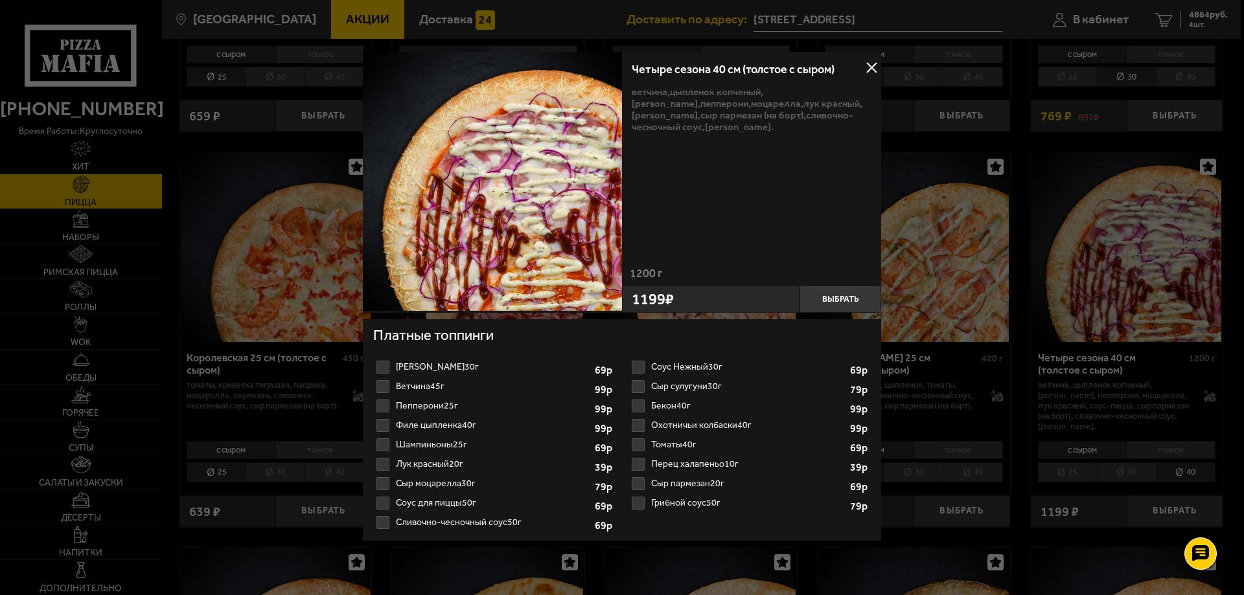
click at [1033, 374] on div at bounding box center [622, 297] width 1244 height 595
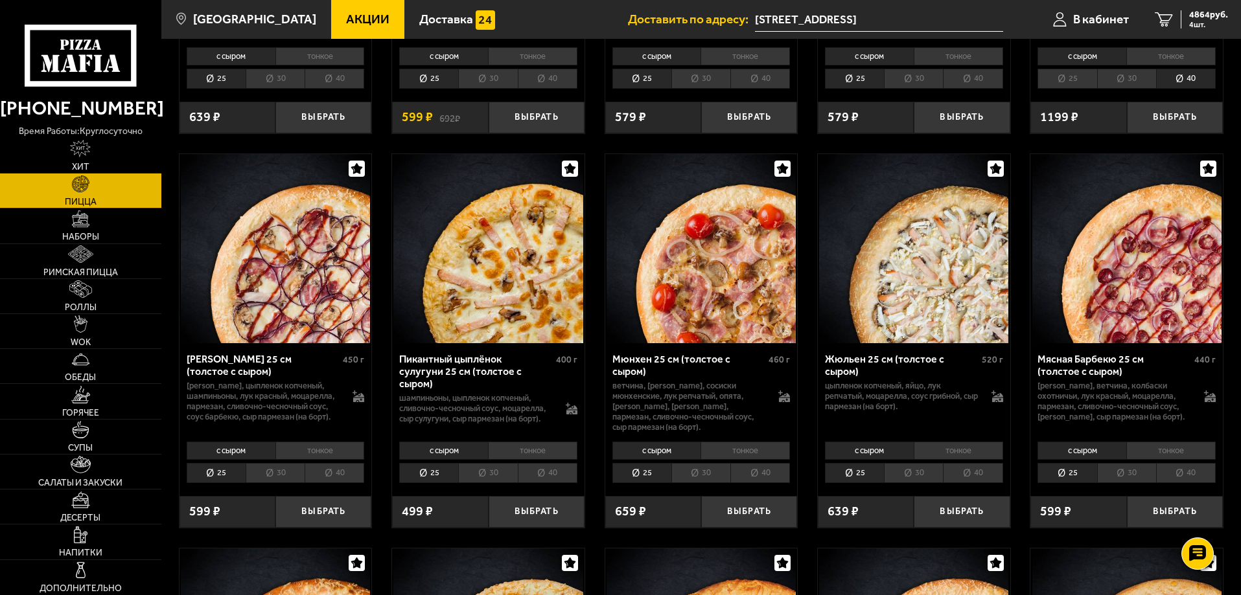
scroll to position [2332, 0]
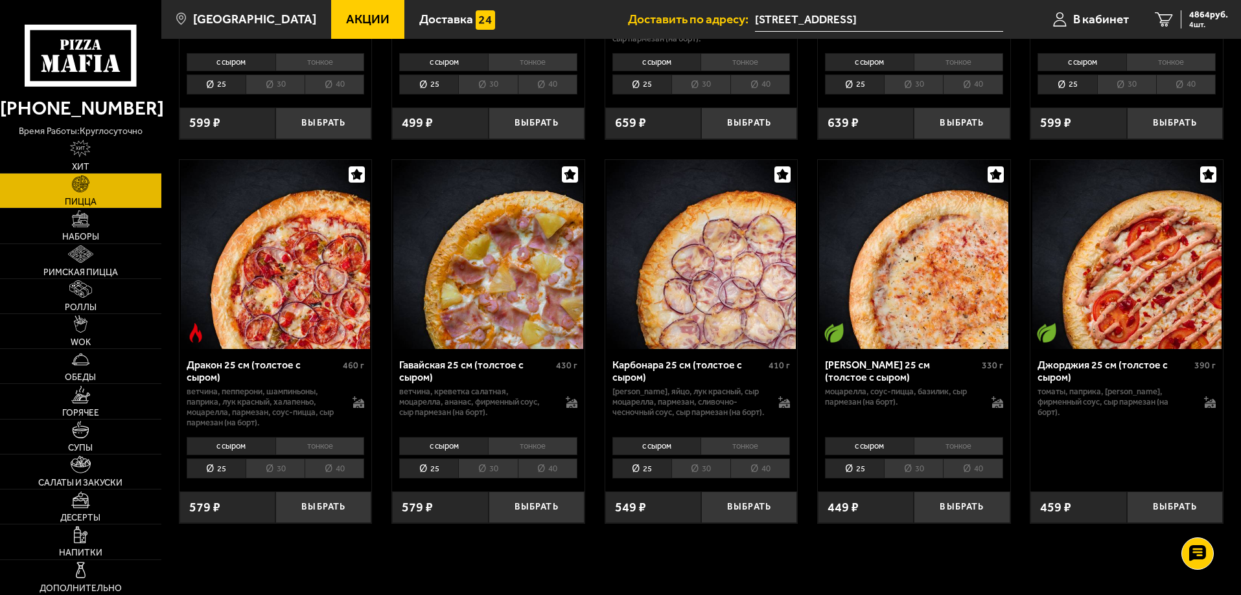
click at [677, 312] on img at bounding box center [700, 254] width 189 height 189
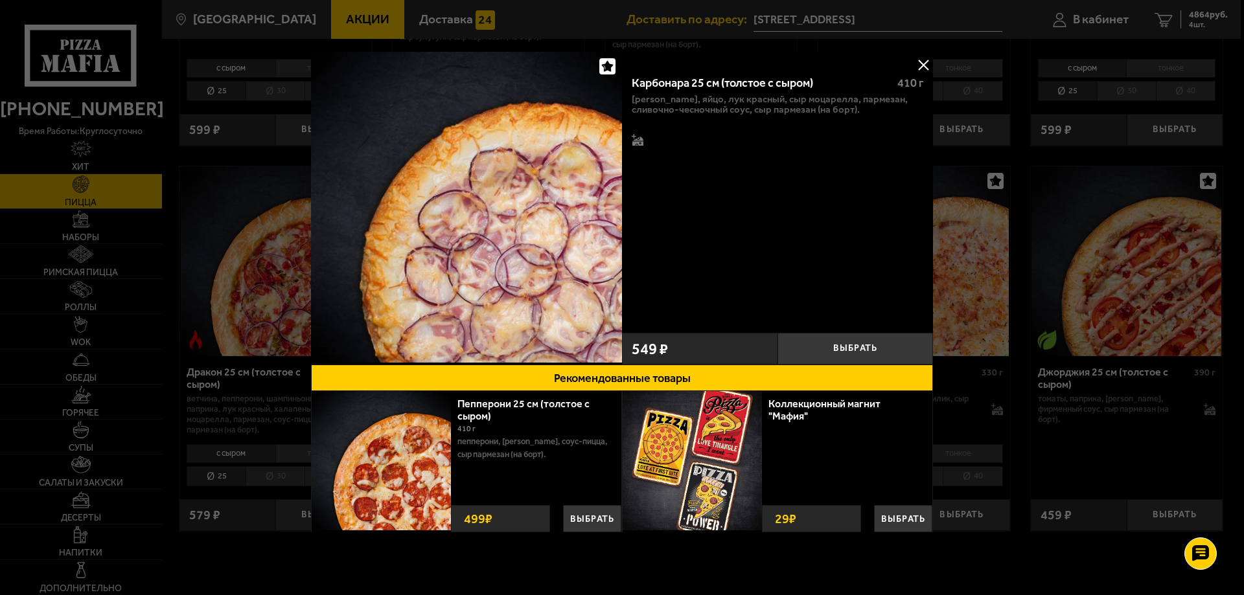
click at [634, 123] on div at bounding box center [638, 131] width 12 height 33
click at [637, 139] on icon at bounding box center [636, 139] width 9 height 10
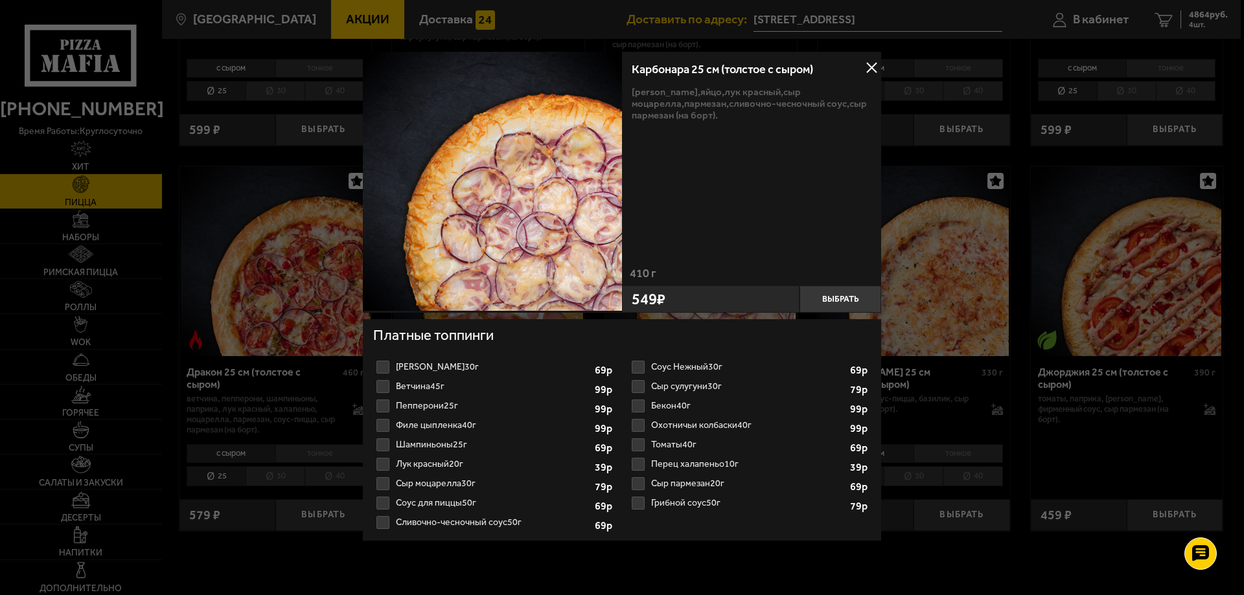
click at [871, 63] on button at bounding box center [871, 67] width 19 height 19
